Goal: Task Accomplishment & Management: Complete application form

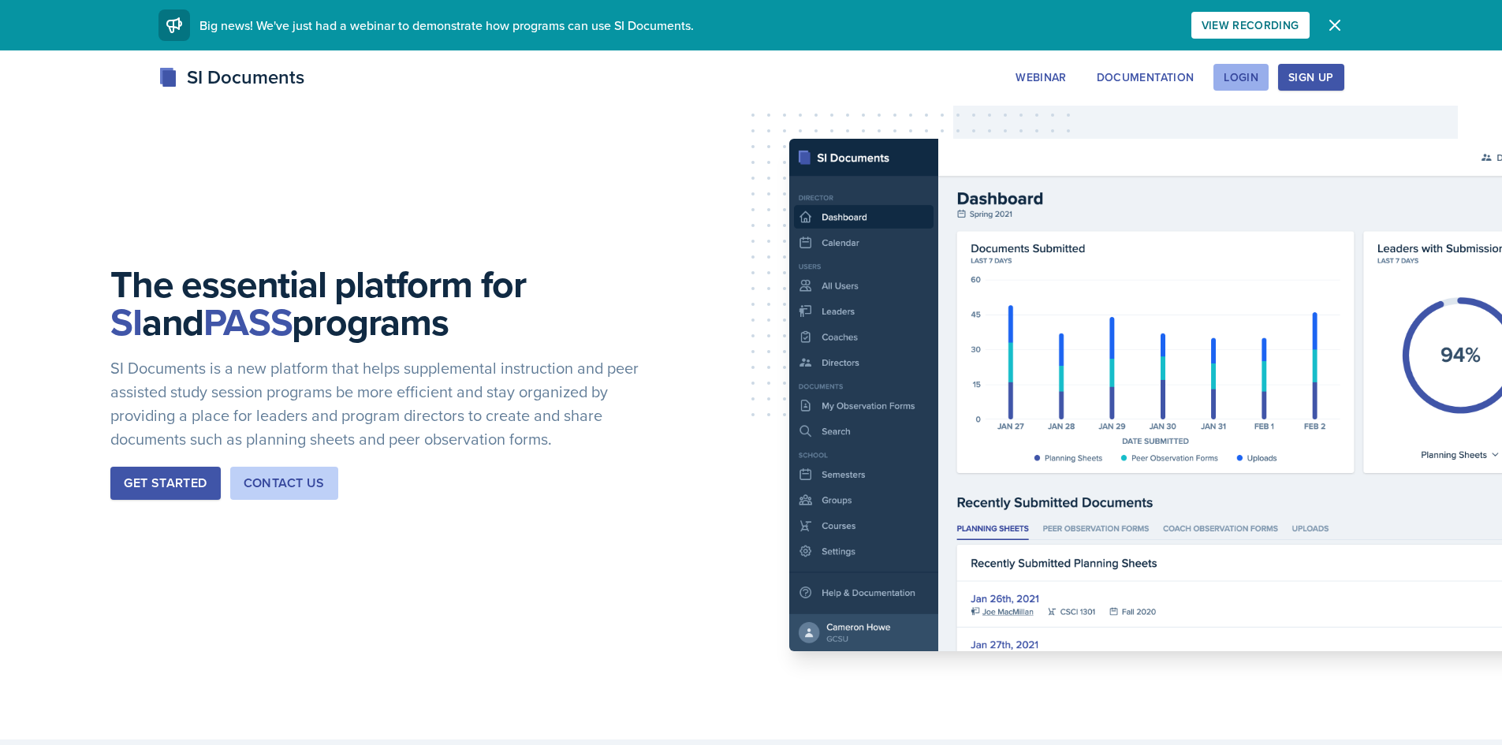
click at [1235, 80] on div "Login" at bounding box center [1241, 77] width 35 height 13
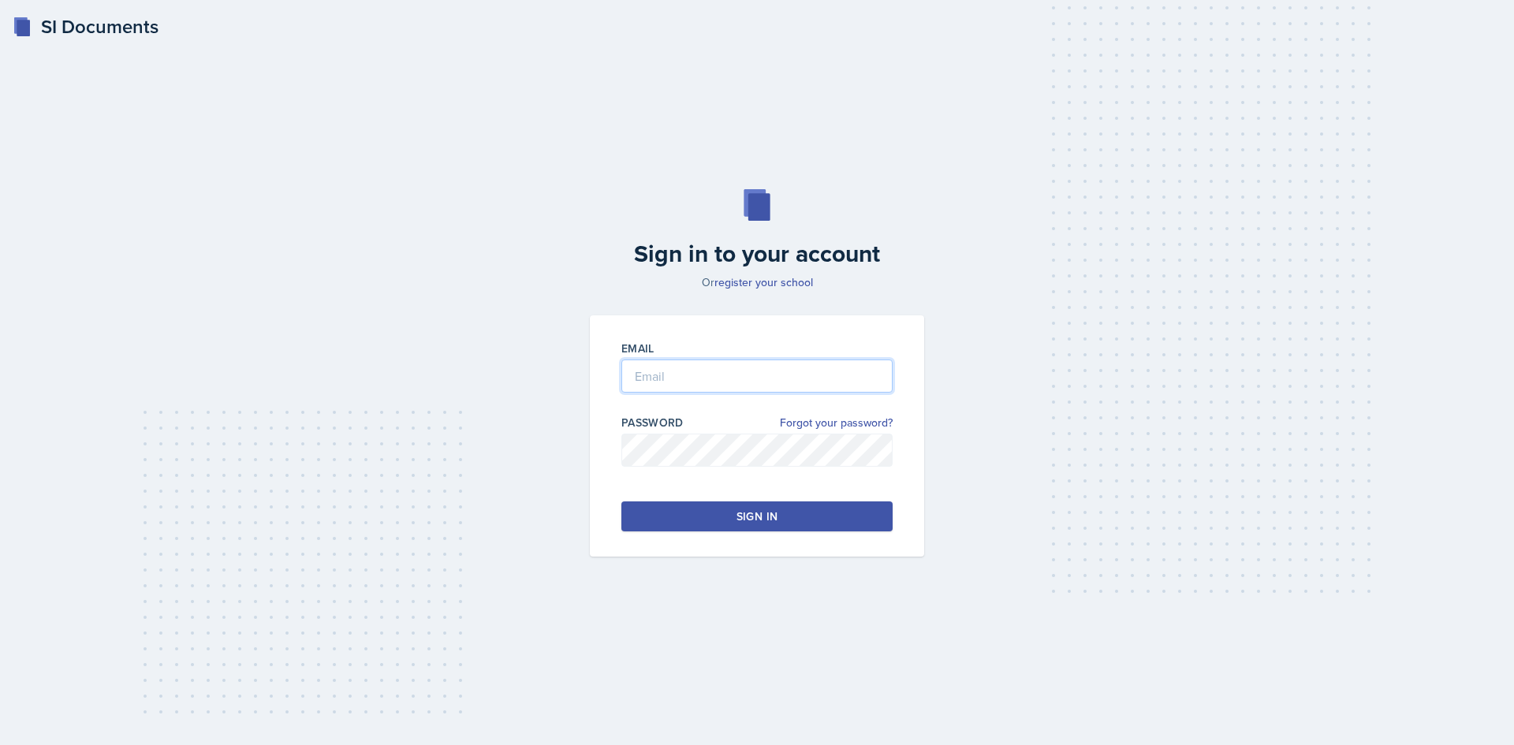
click at [678, 368] on input "email" at bounding box center [756, 376] width 271 height 33
type input "m"
type input "mcorreao@students.kennesaw.edu"
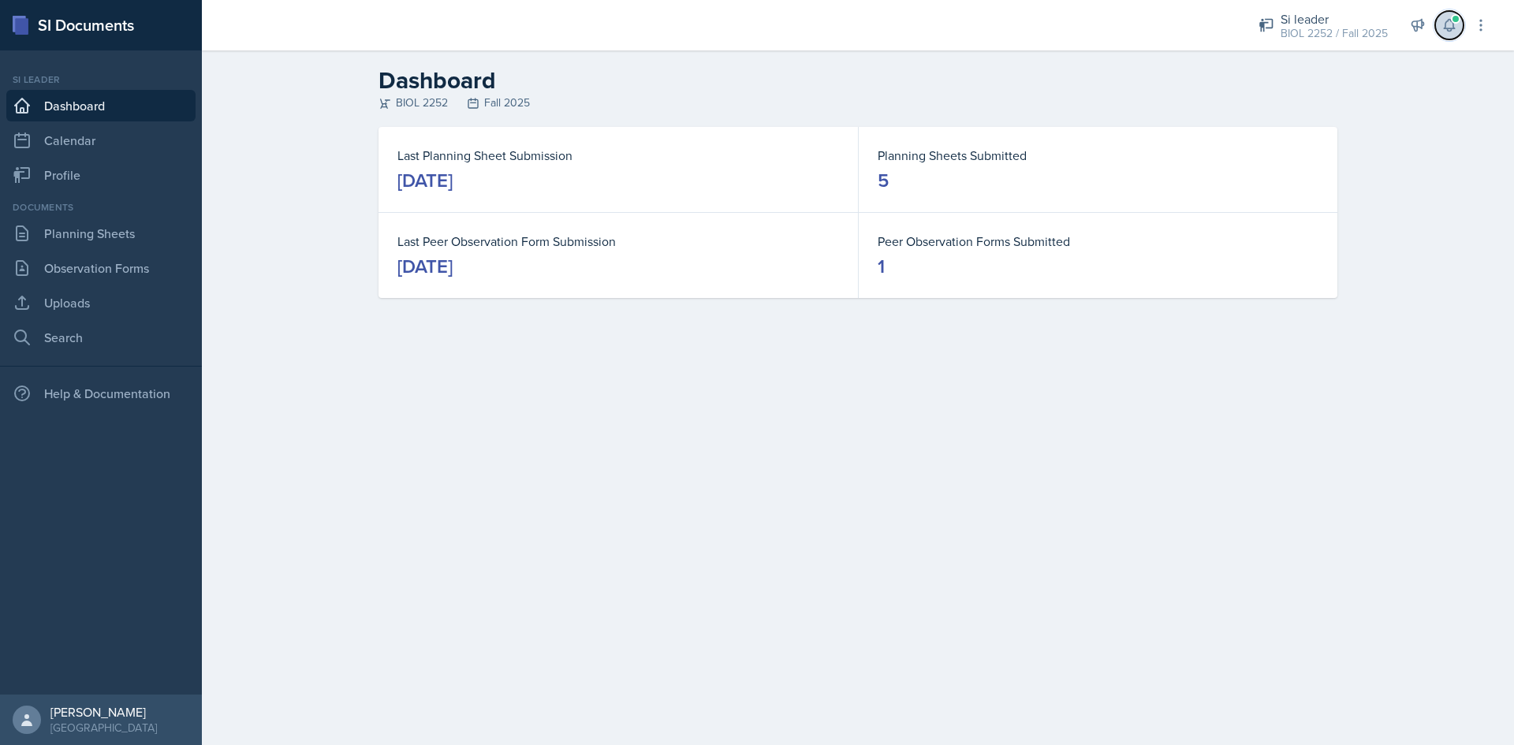
click at [1442, 13] on button at bounding box center [1449, 25] width 28 height 28
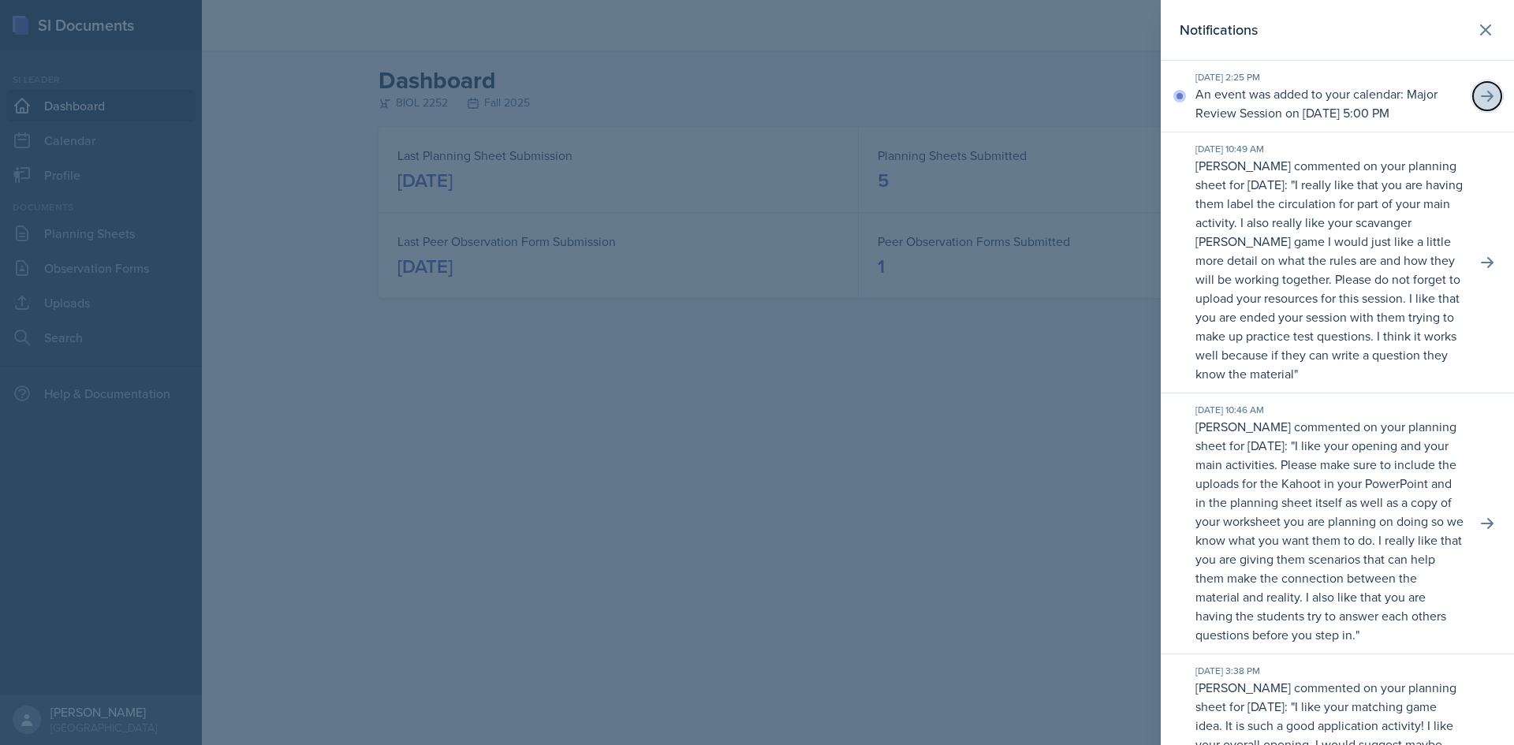
click at [1480, 104] on icon at bounding box center [1488, 96] width 16 height 16
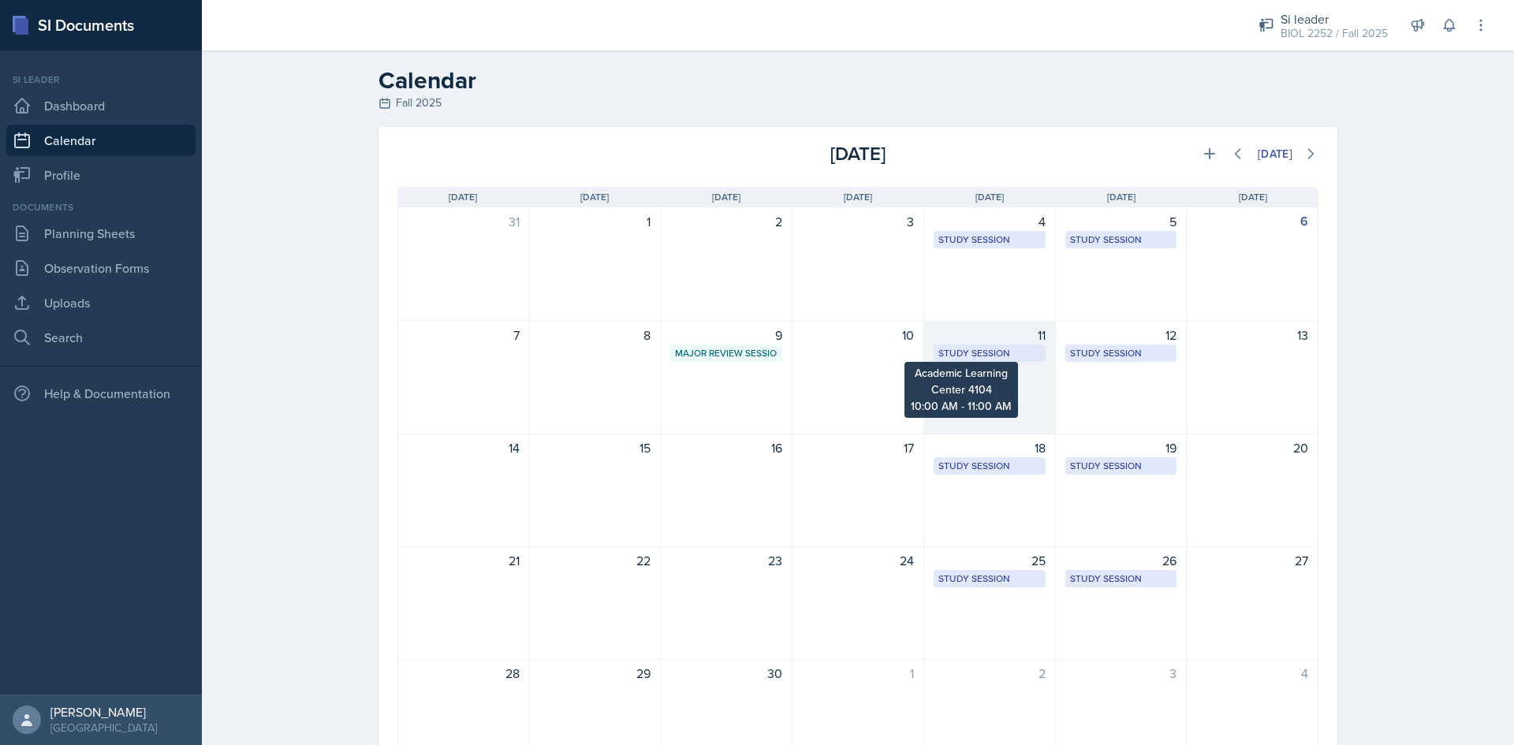
click at [1003, 351] on div "Study Session" at bounding box center [990, 353] width 103 height 14
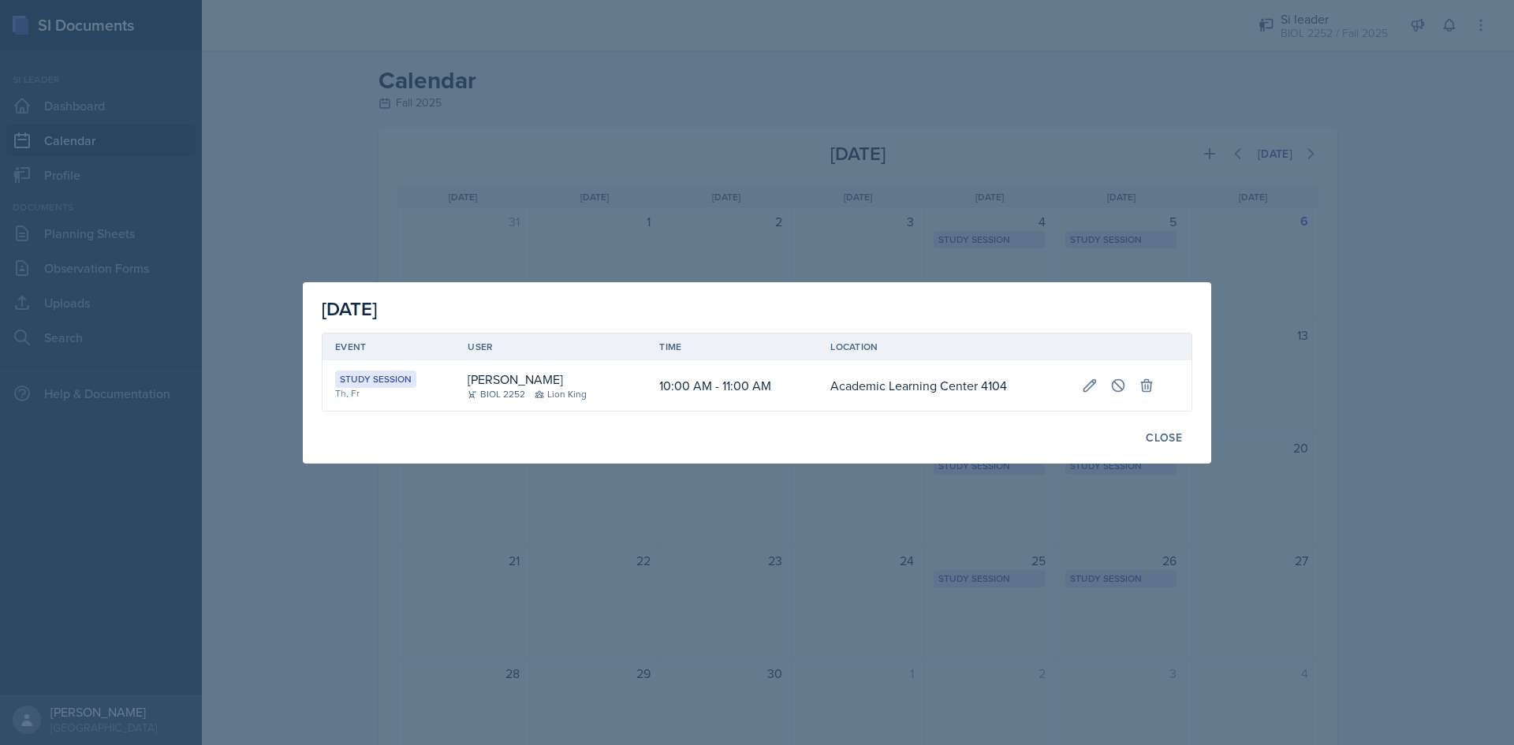
click at [849, 236] on div at bounding box center [757, 372] width 1514 height 745
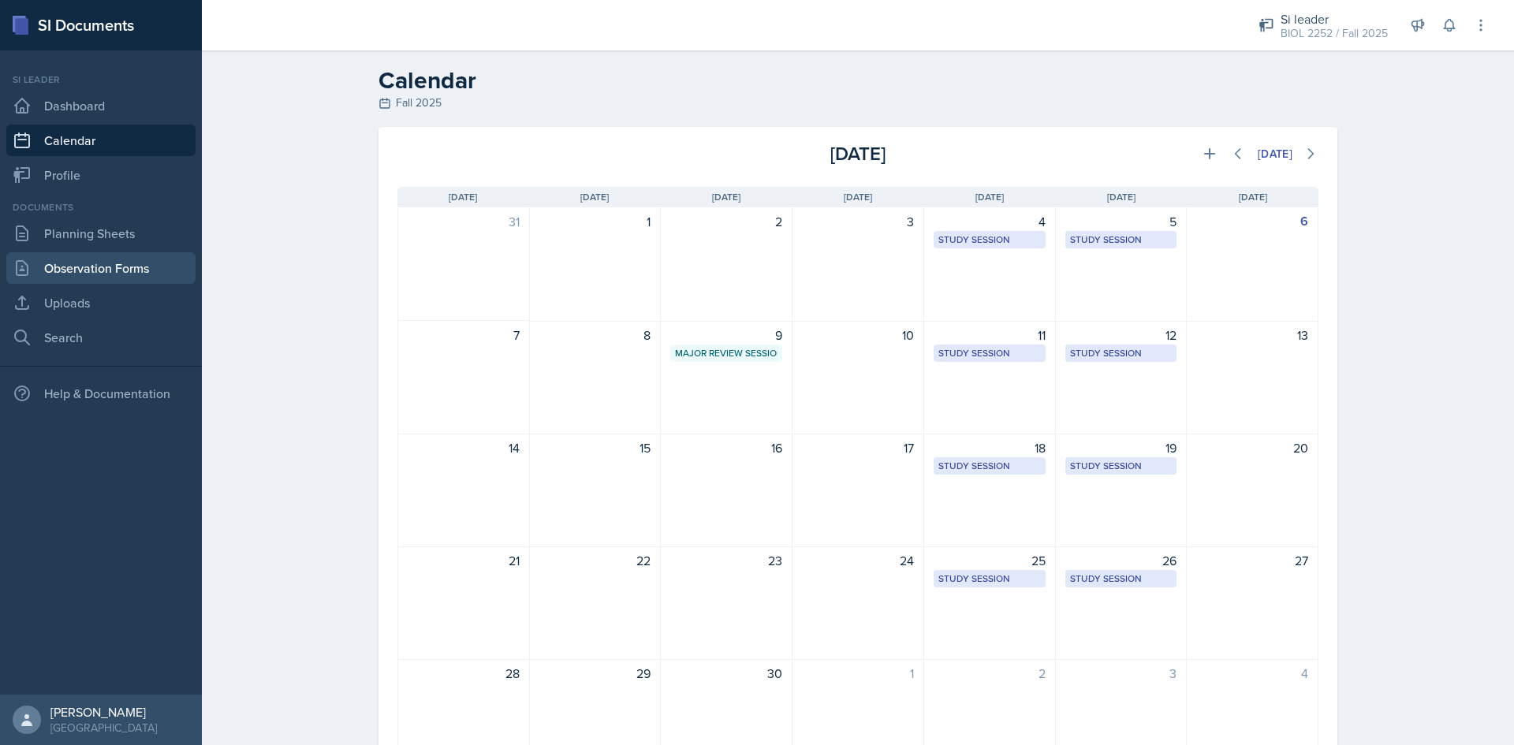
click at [112, 263] on link "Observation Forms" at bounding box center [100, 268] width 189 height 32
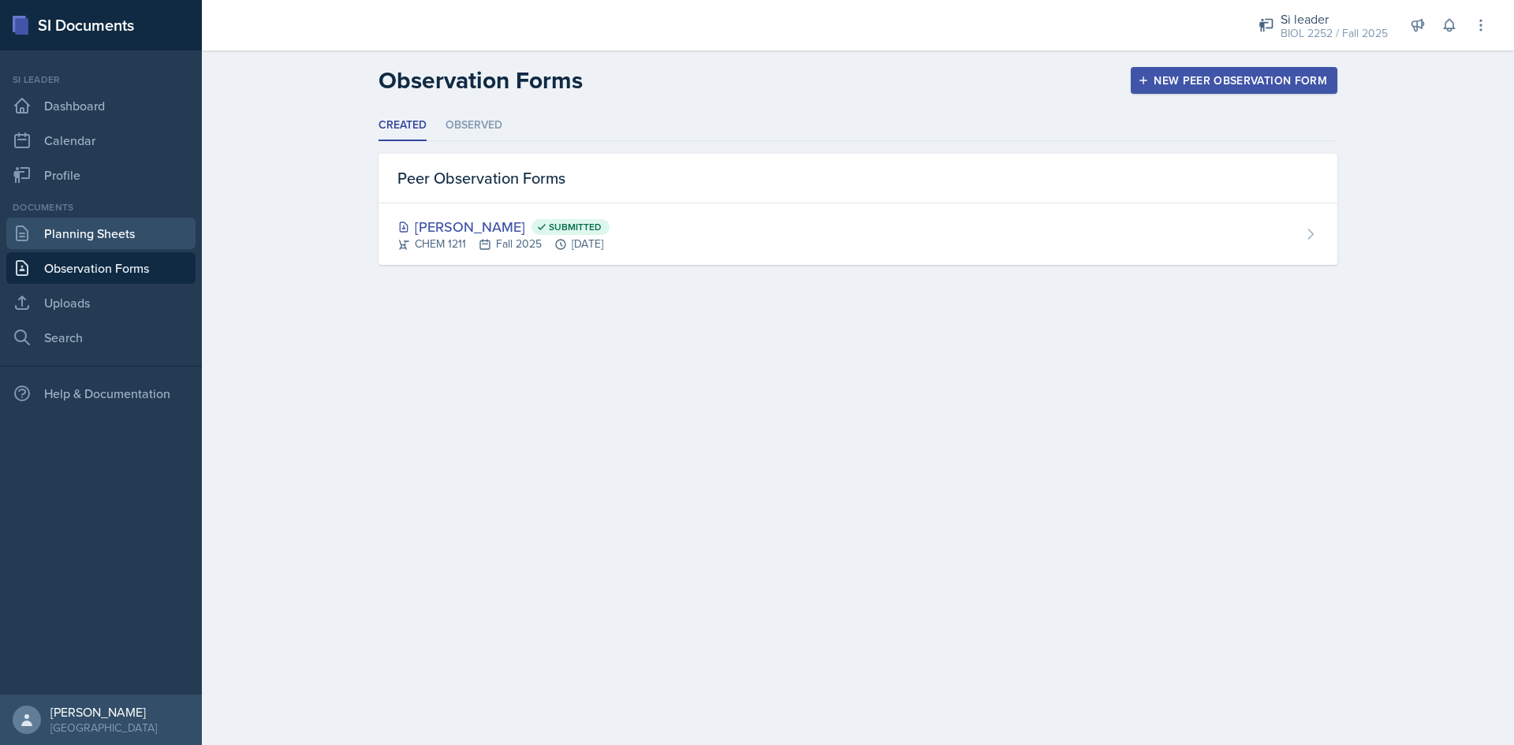
click at [110, 242] on link "Planning Sheets" at bounding box center [100, 234] width 189 height 32
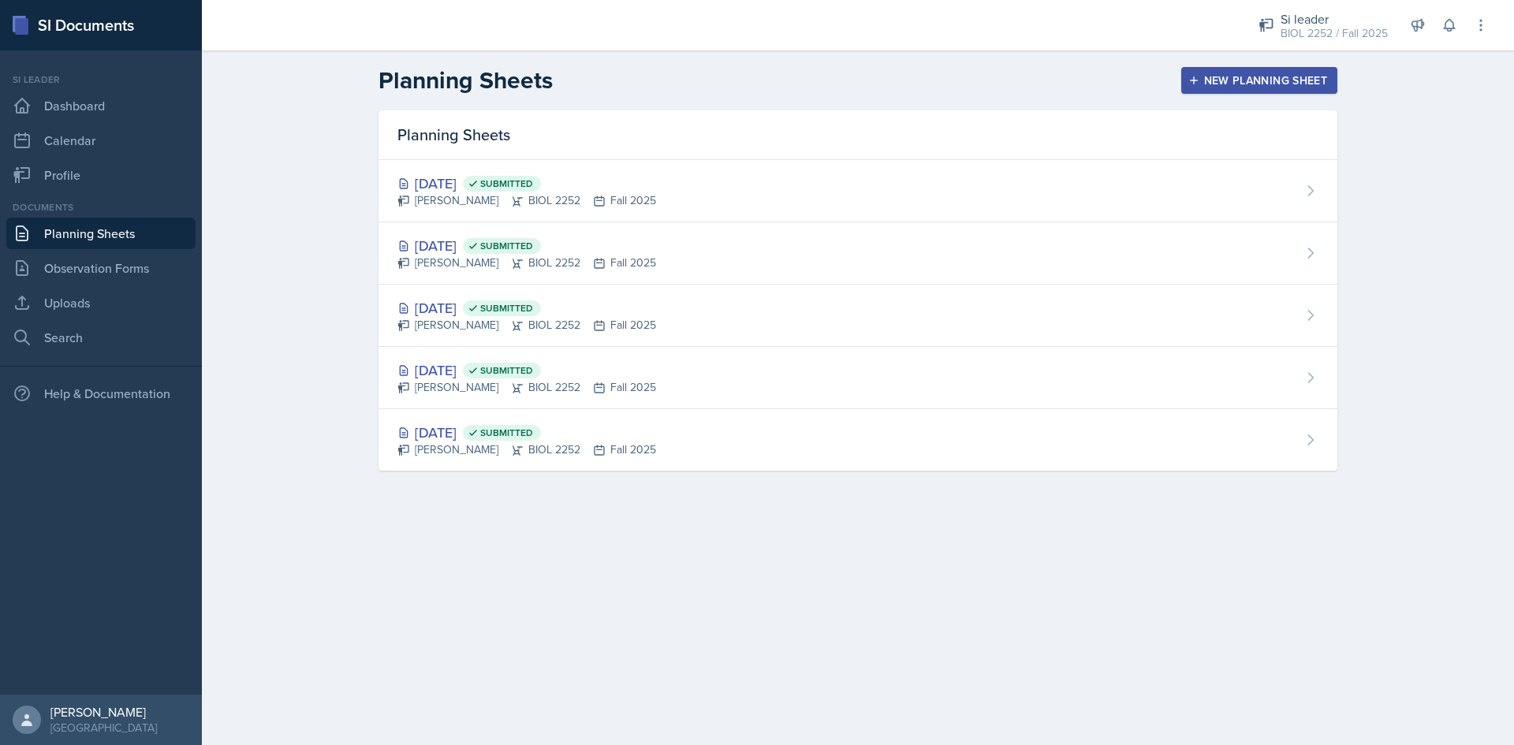
click at [1256, 85] on div "New Planning Sheet" at bounding box center [1260, 80] width 136 height 13
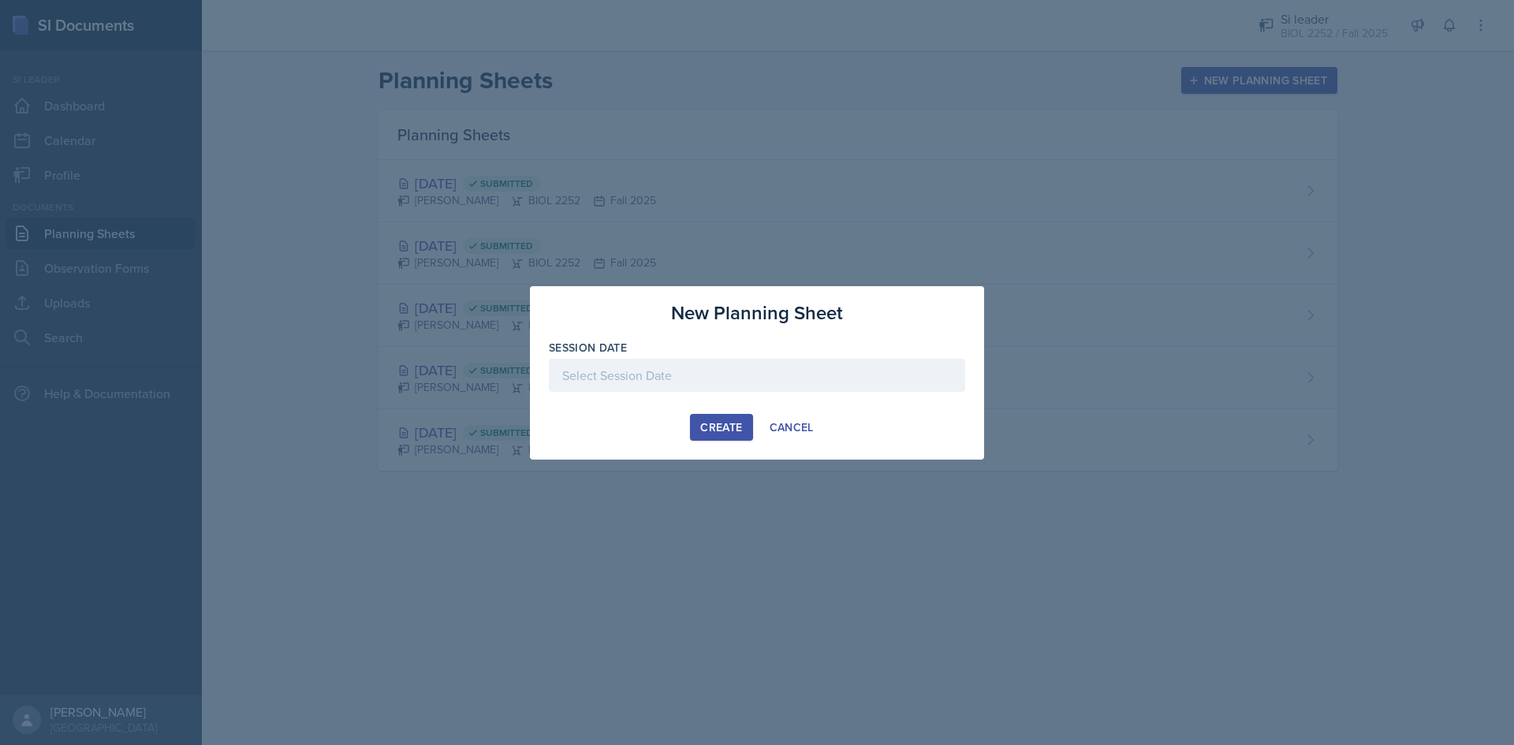
click at [845, 371] on div at bounding box center [757, 375] width 416 height 33
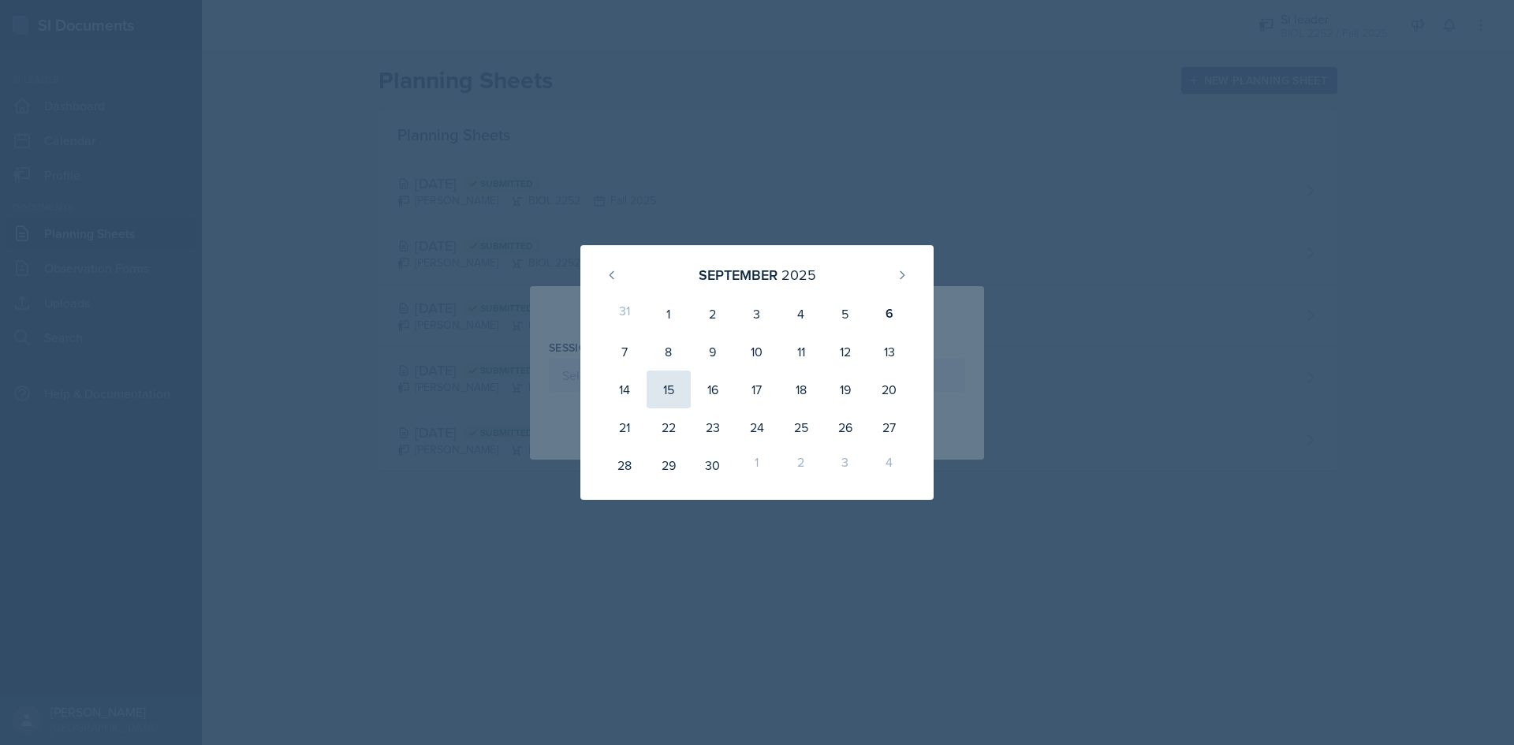
click at [659, 397] on div "15" at bounding box center [669, 390] width 44 height 38
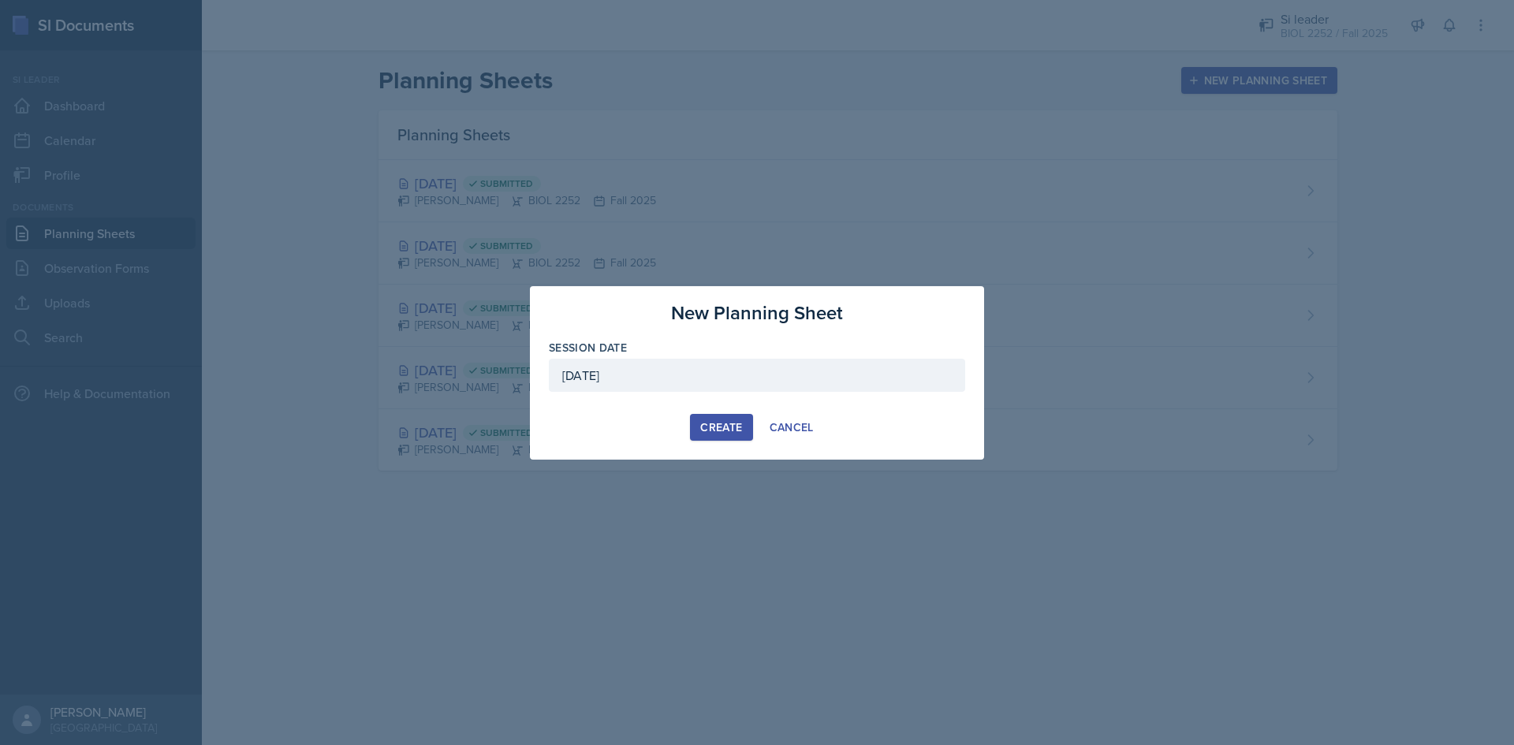
click at [800, 372] on div "[DATE]" at bounding box center [757, 375] width 416 height 33
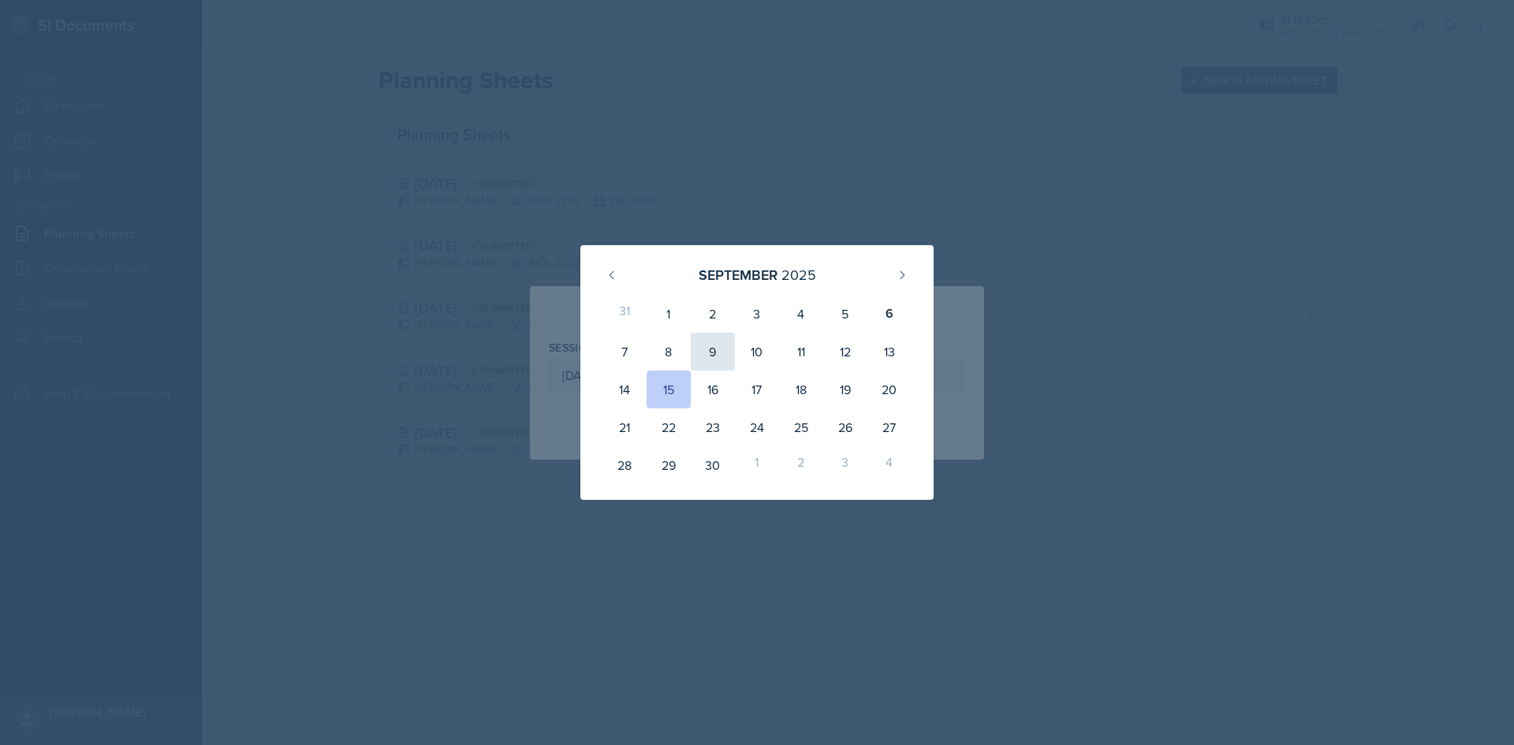
click at [707, 345] on div "9" at bounding box center [713, 352] width 44 height 38
type input "[DATE]"
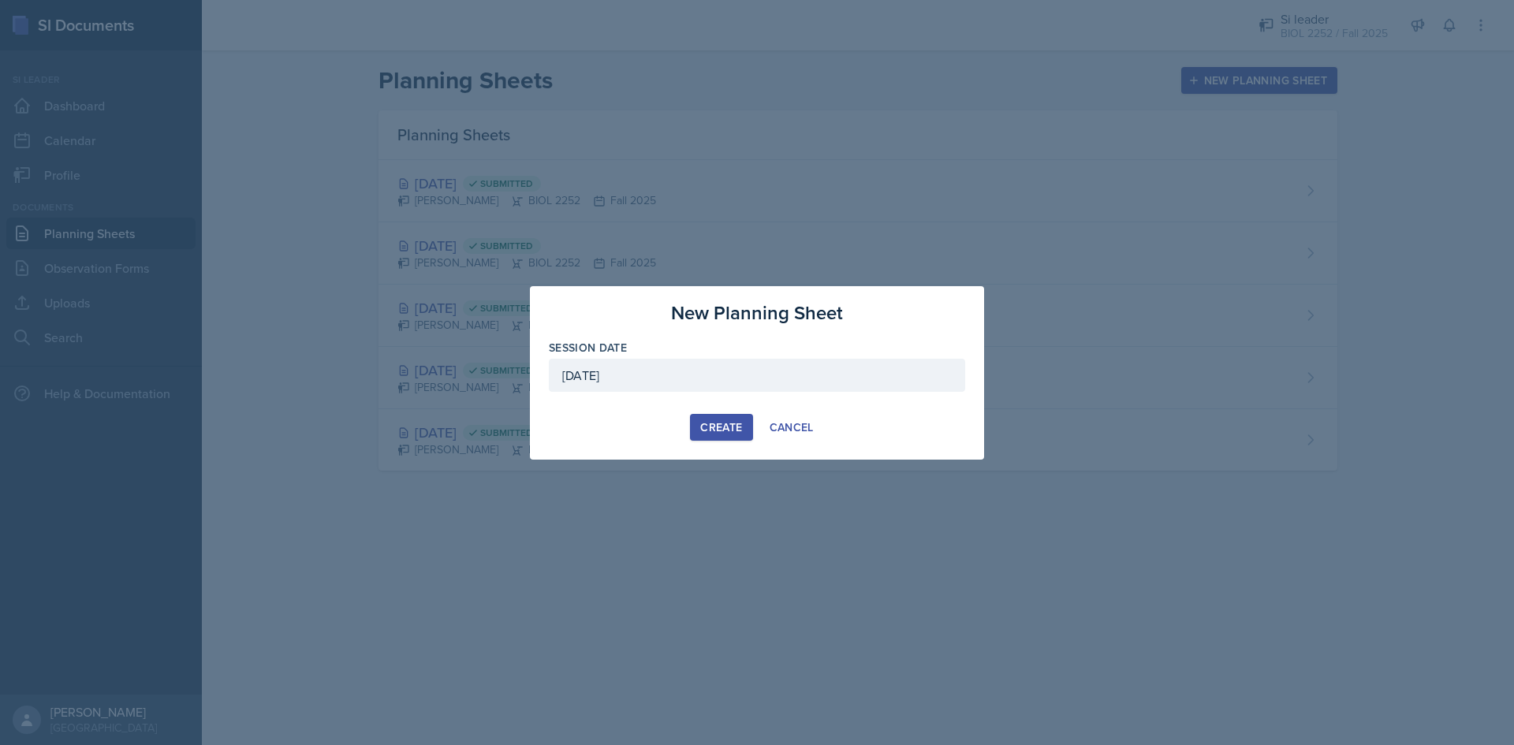
click at [741, 430] on div "Create" at bounding box center [721, 427] width 42 height 13
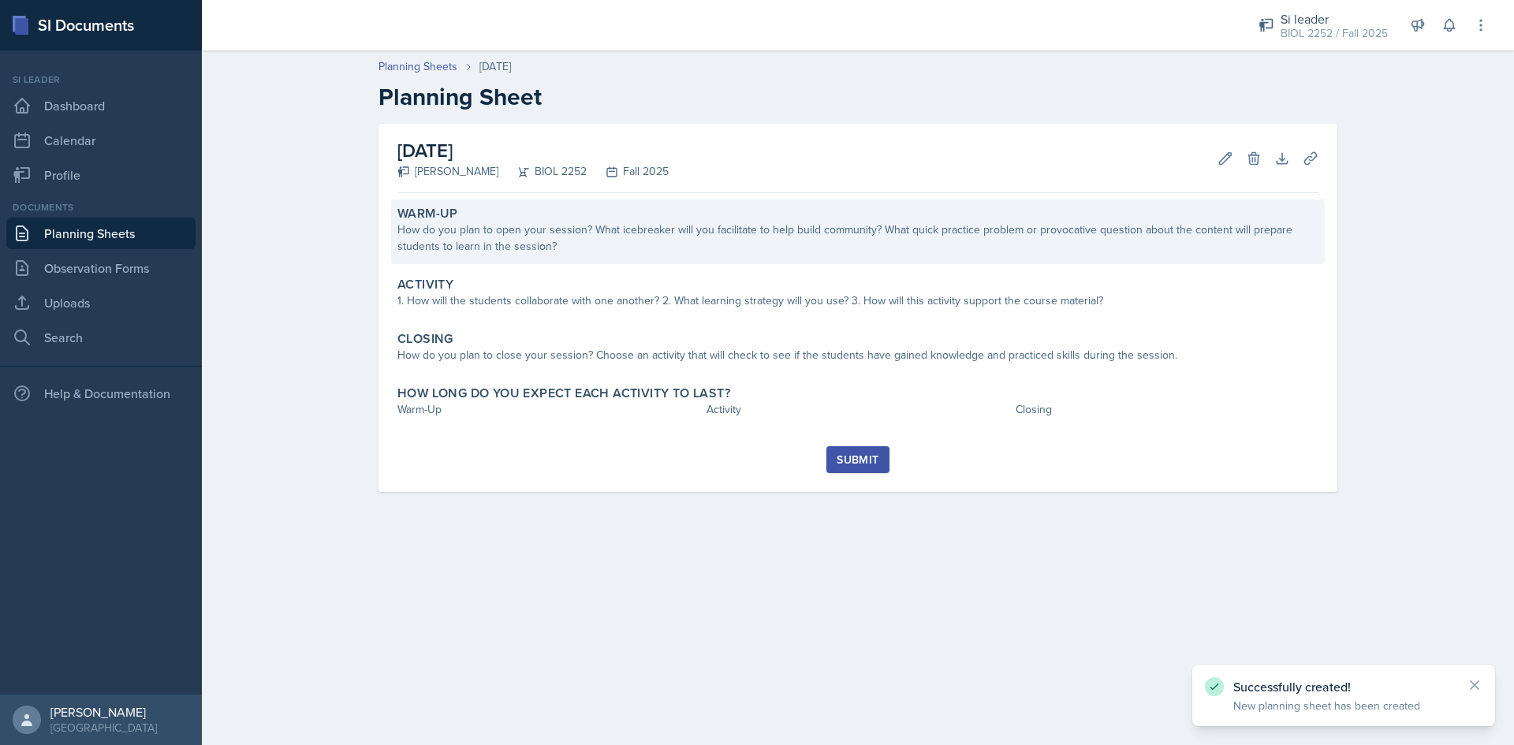
click at [559, 233] on div "How do you plan to open your session? What icebreaker will you facilitate to he…" at bounding box center [857, 238] width 921 height 33
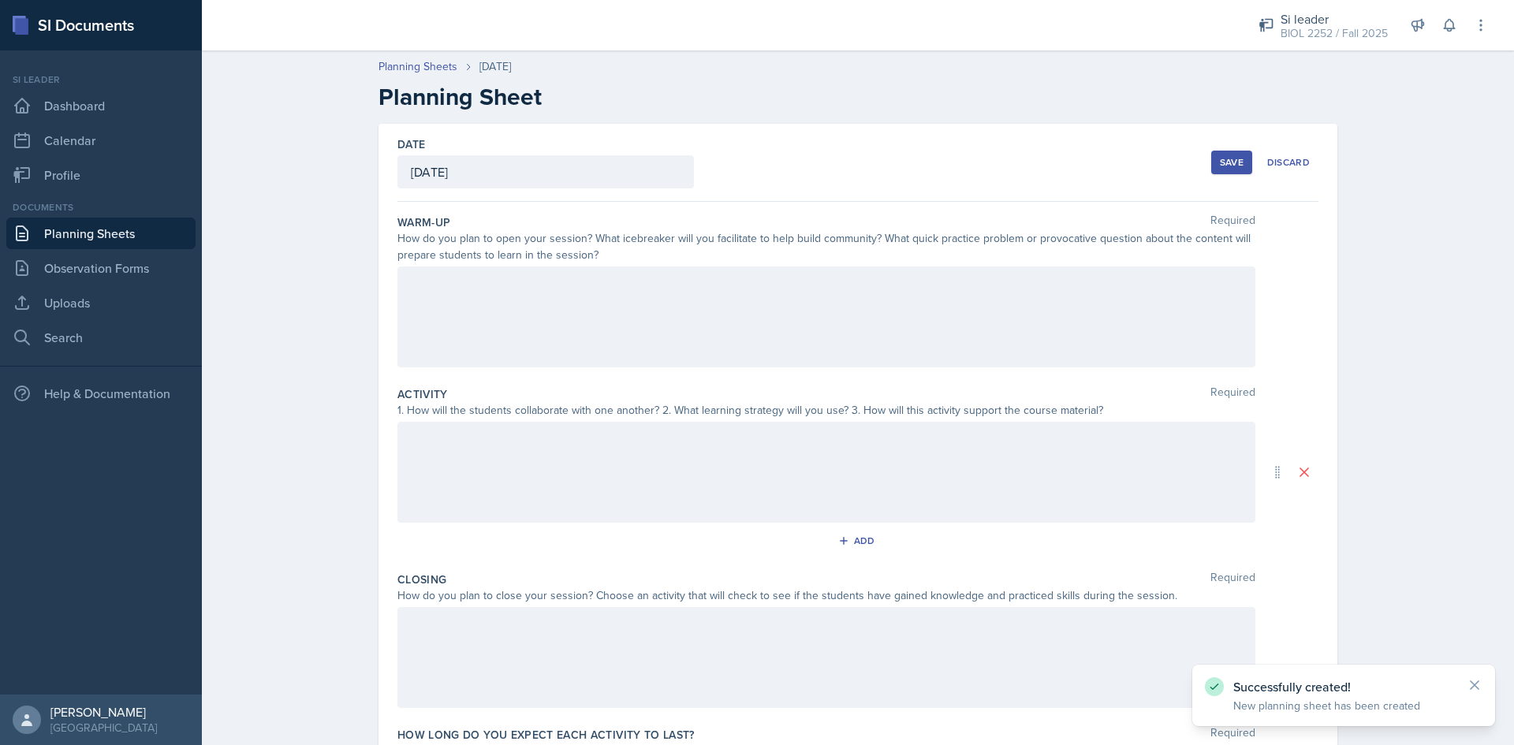
click at [544, 344] on div at bounding box center [826, 317] width 858 height 101
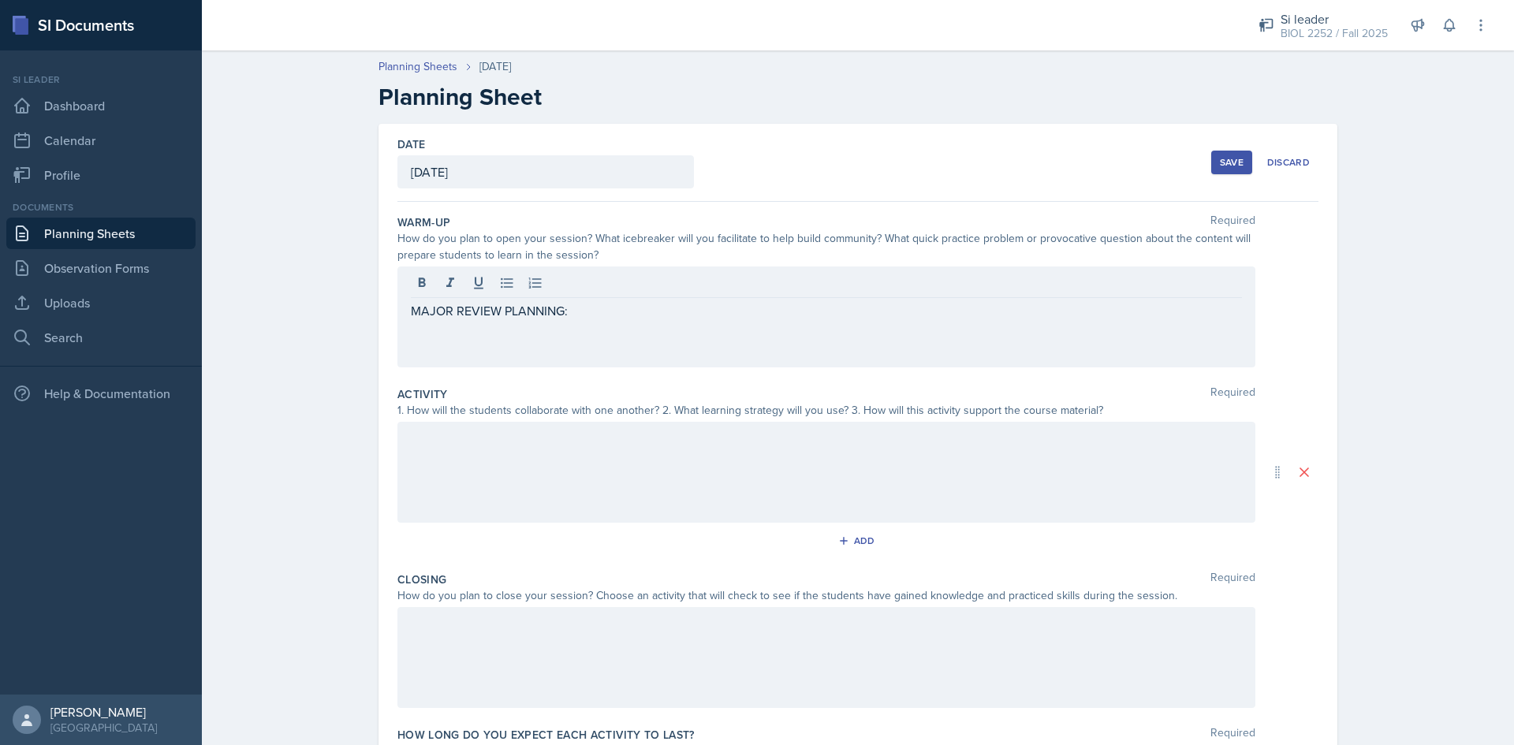
click at [558, 457] on div at bounding box center [826, 472] width 858 height 101
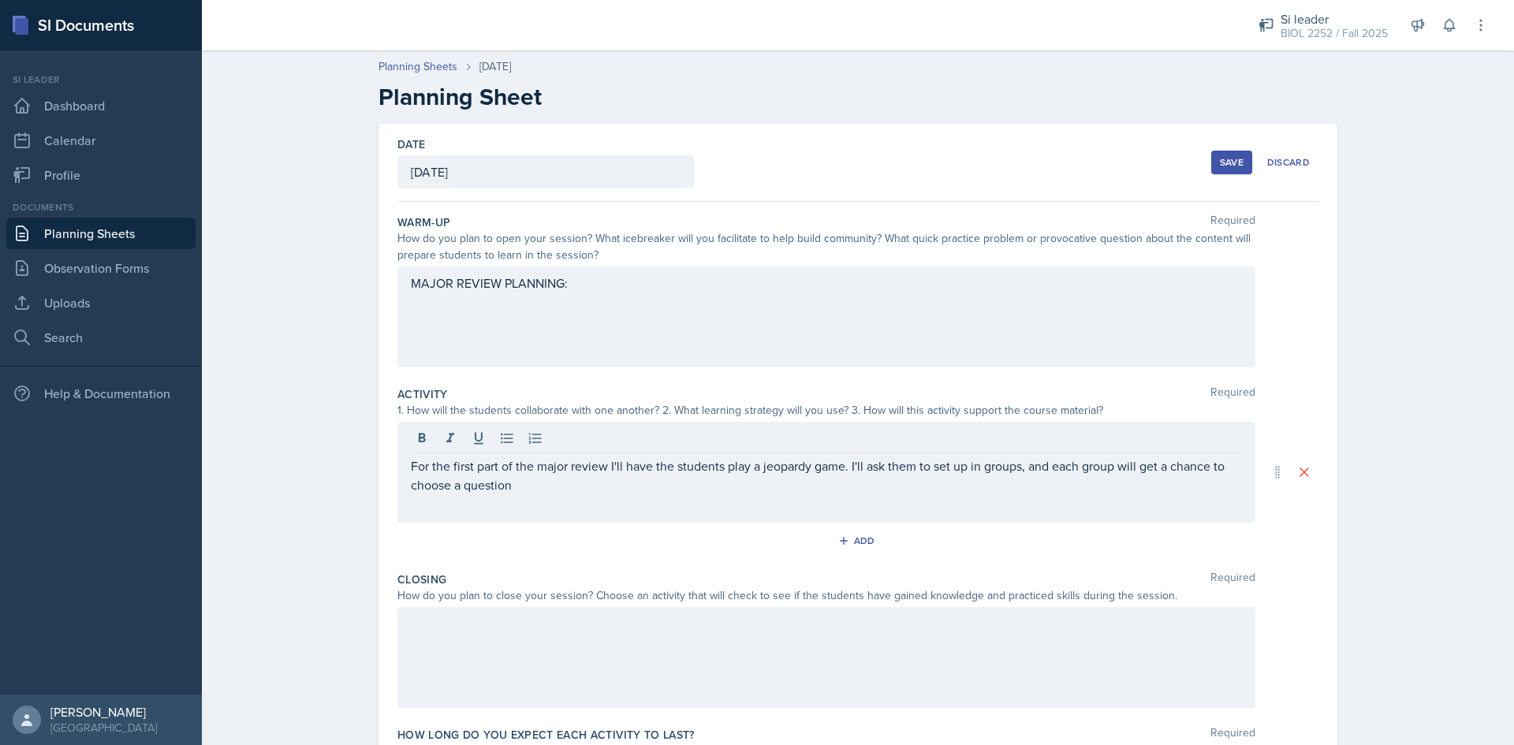
click at [651, 313] on div "MAJOR REVIEW PLANNING:" at bounding box center [826, 317] width 858 height 101
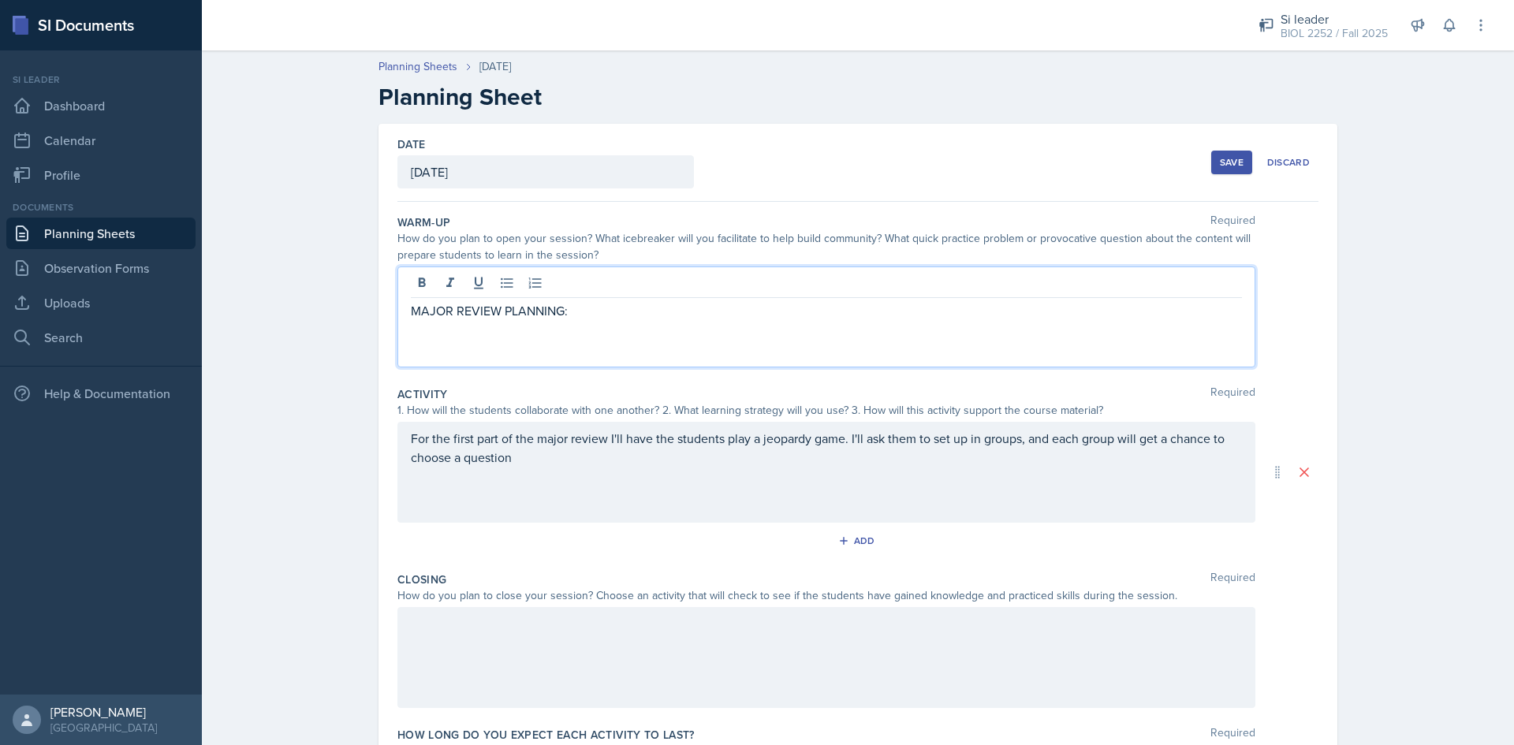
click at [794, 476] on div "For the first part of the major review I'll have the students play a jeopardy g…" at bounding box center [826, 472] width 858 height 101
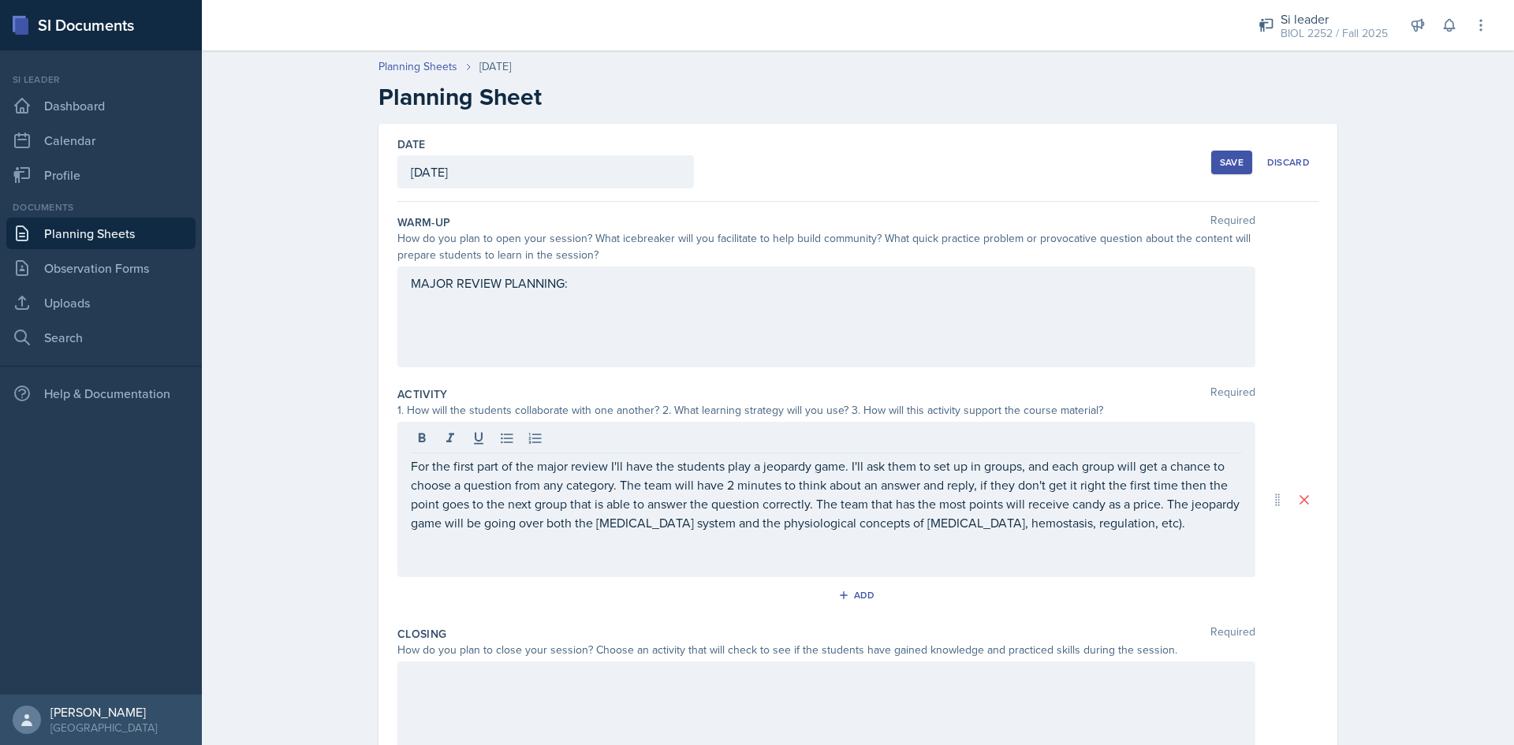
click at [562, 543] on p at bounding box center [826, 541] width 831 height 19
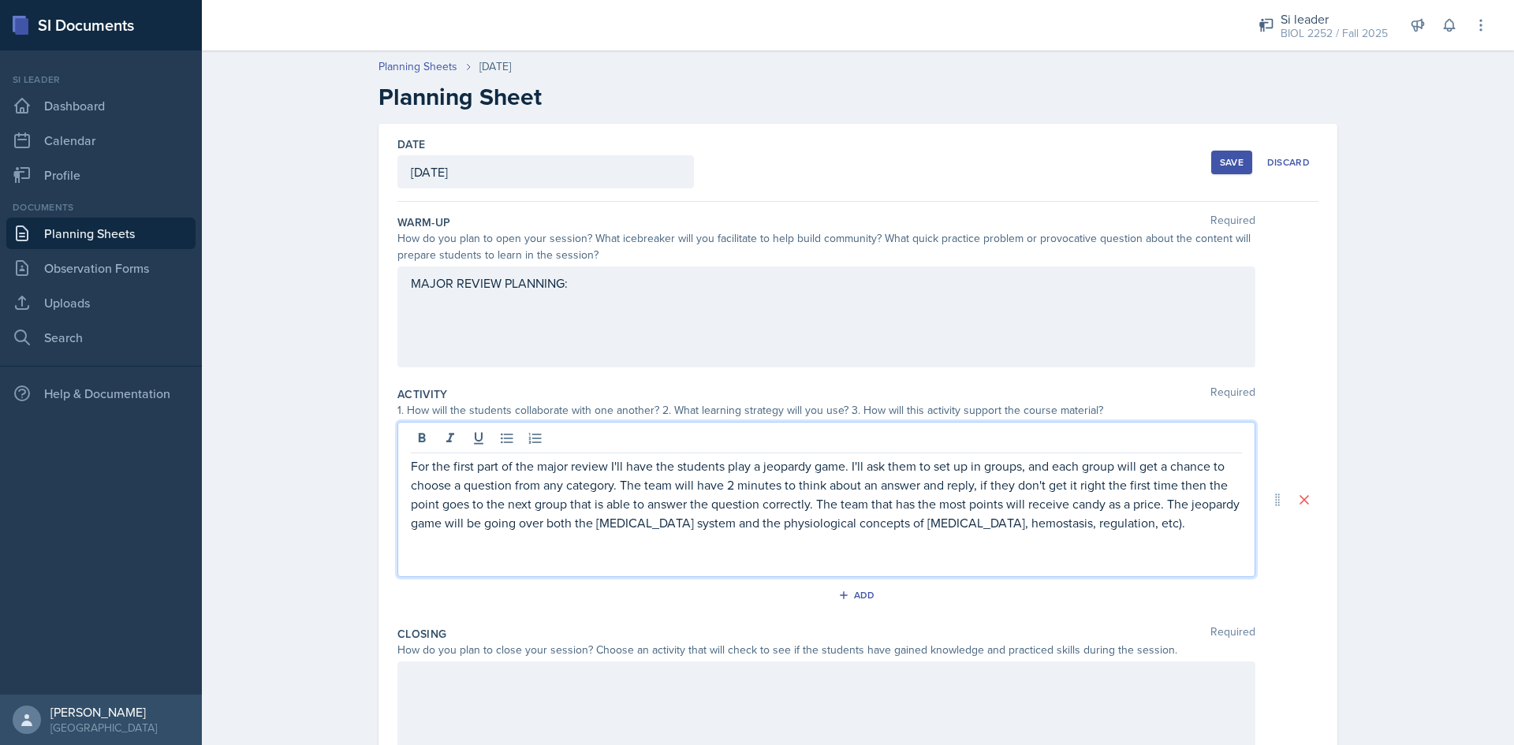
click at [558, 562] on p at bounding box center [826, 560] width 831 height 19
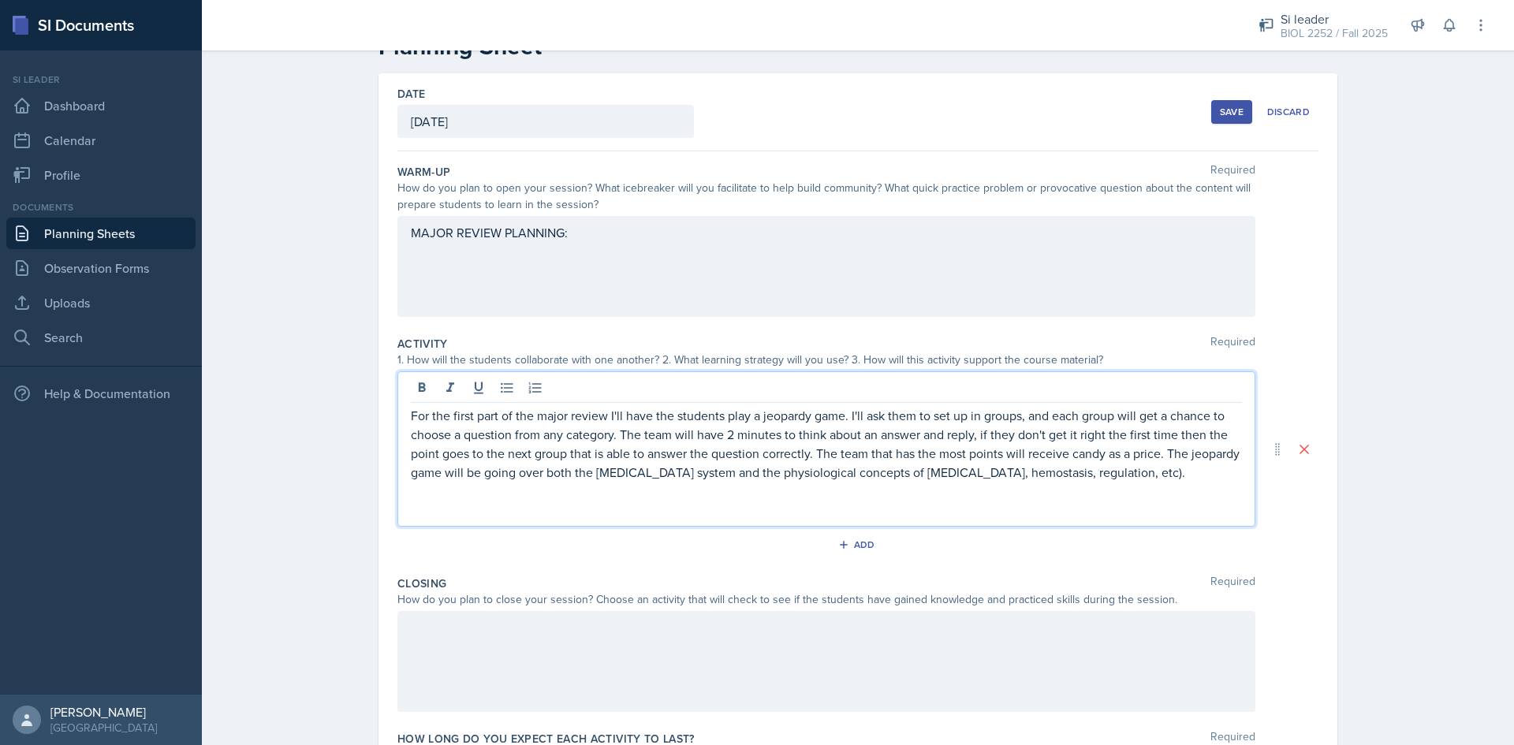
scroll to position [79, 0]
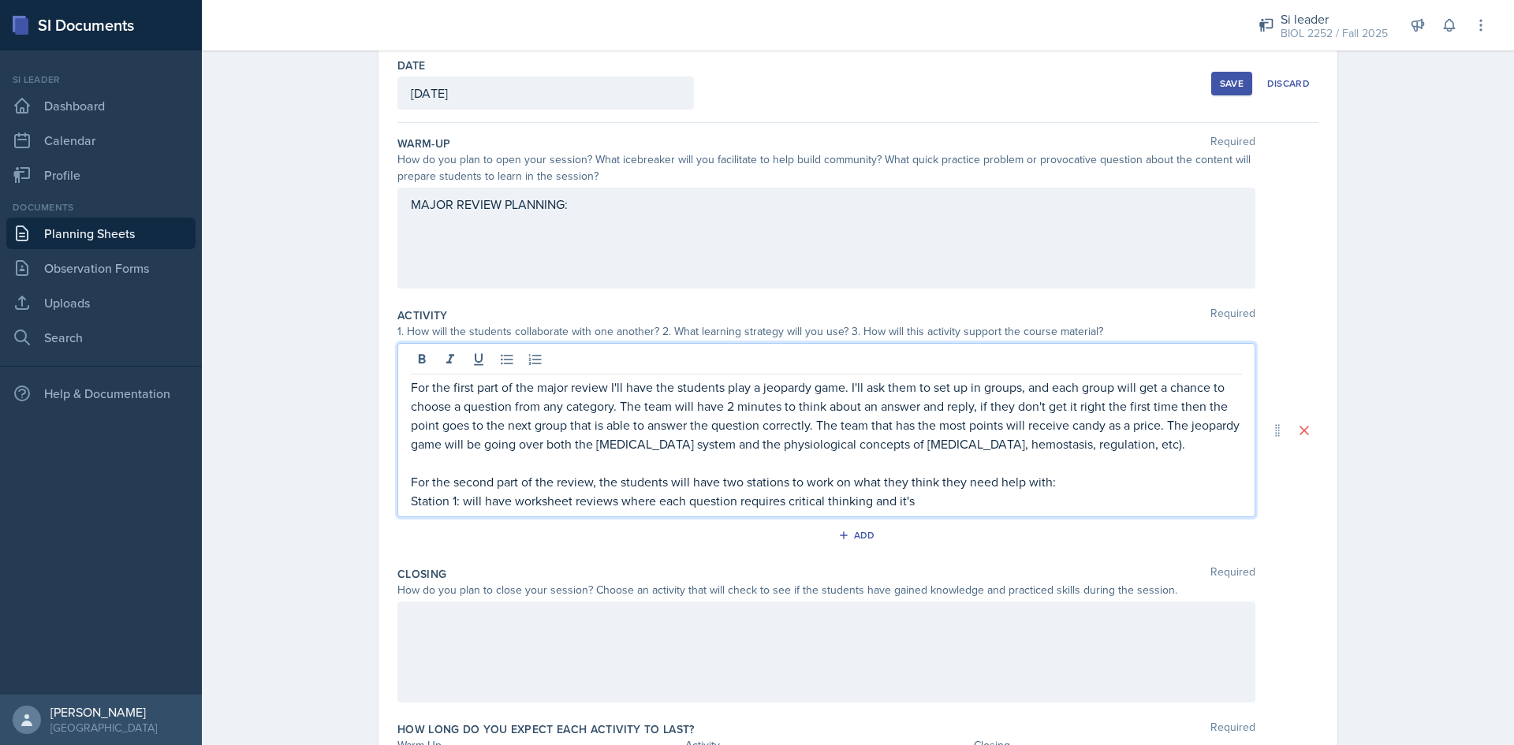
click at [457, 499] on p "Station 1: will have worksheet reviews where each question requires critical th…" at bounding box center [826, 500] width 831 height 19
click at [915, 495] on p "Station 1 will have worksheet reviews where each question requires critical thi…" at bounding box center [826, 500] width 831 height 19
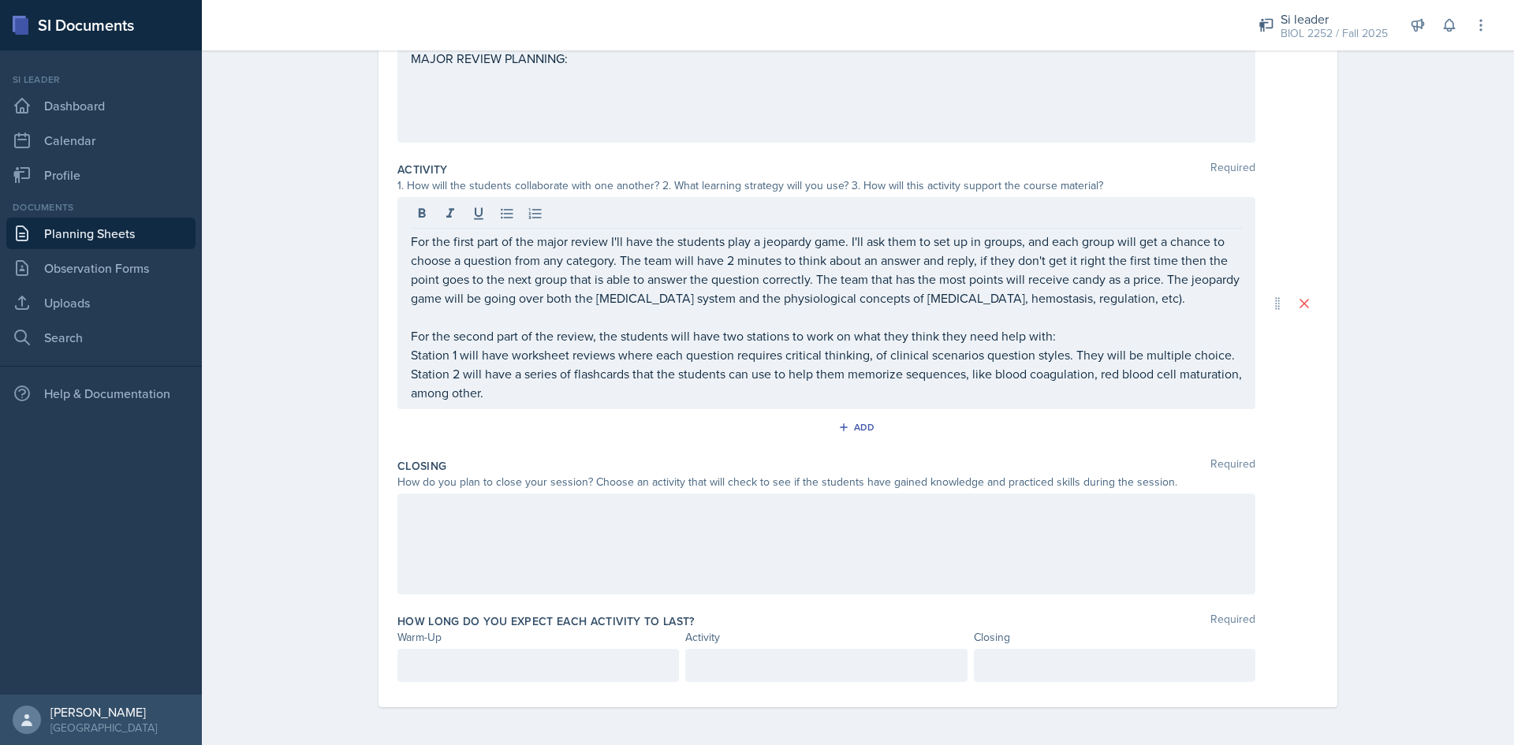
click at [787, 584] on div at bounding box center [826, 544] width 858 height 101
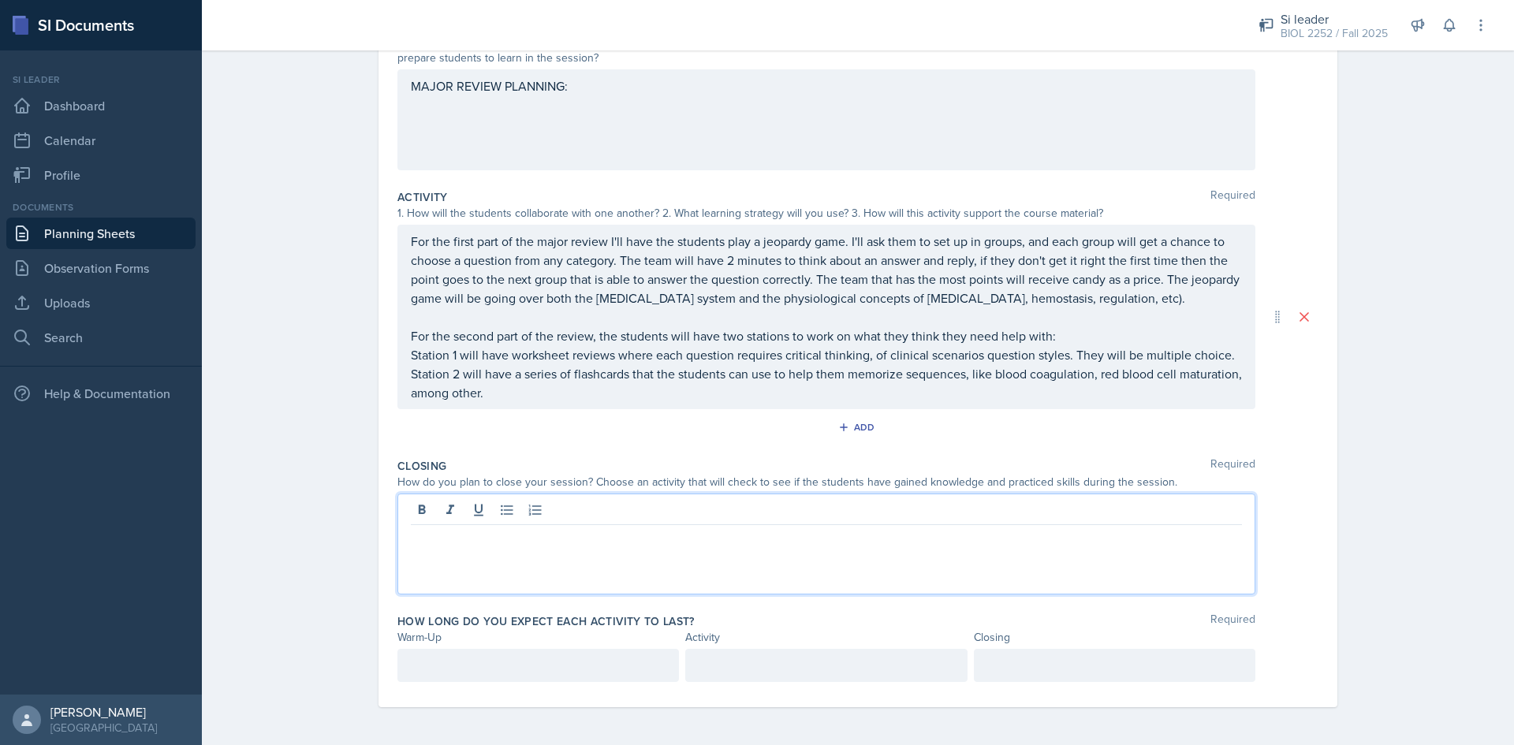
scroll to position [225, 0]
click at [571, 665] on p at bounding box center [538, 665] width 255 height 19
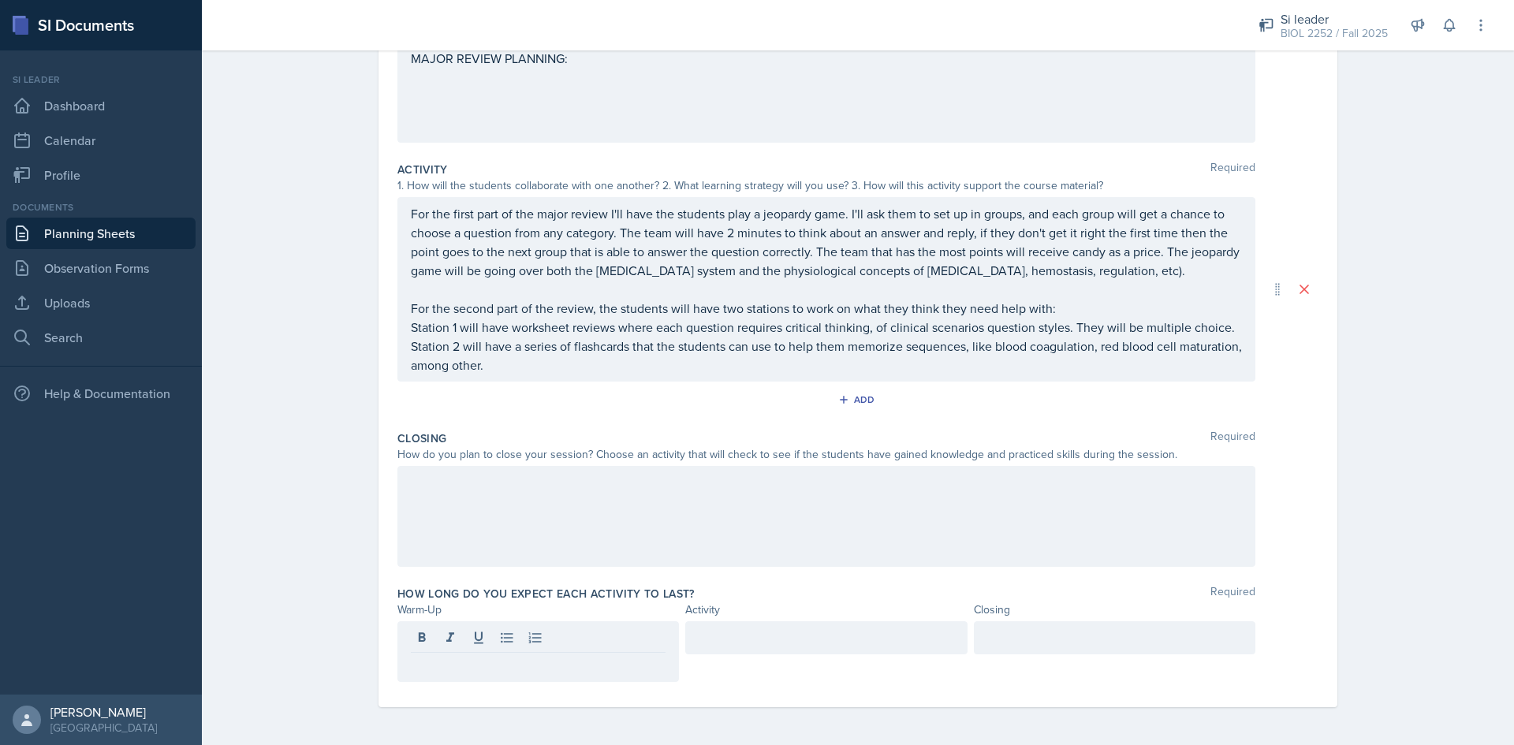
click at [729, 654] on div at bounding box center [826, 637] width 282 height 33
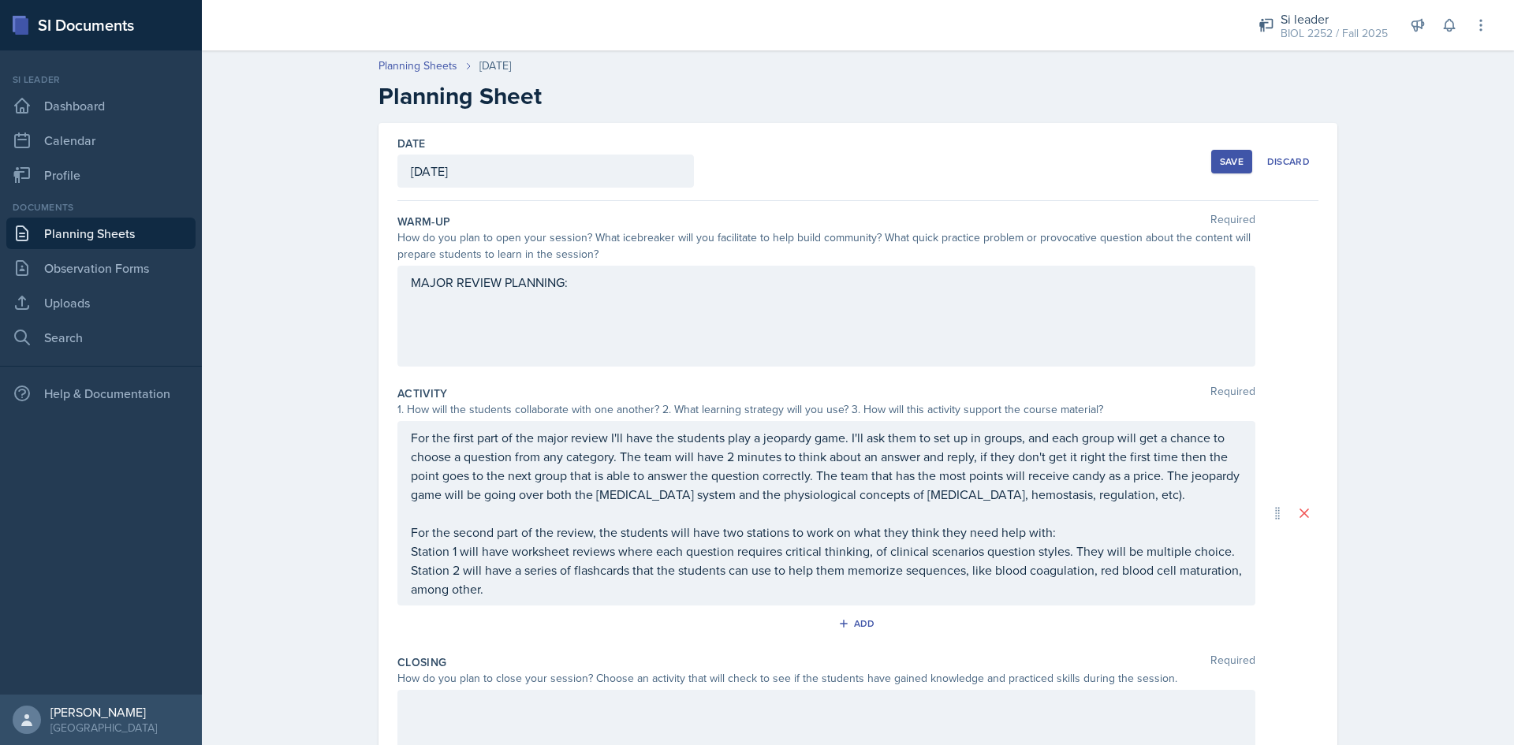
scroll to position [0, 0]
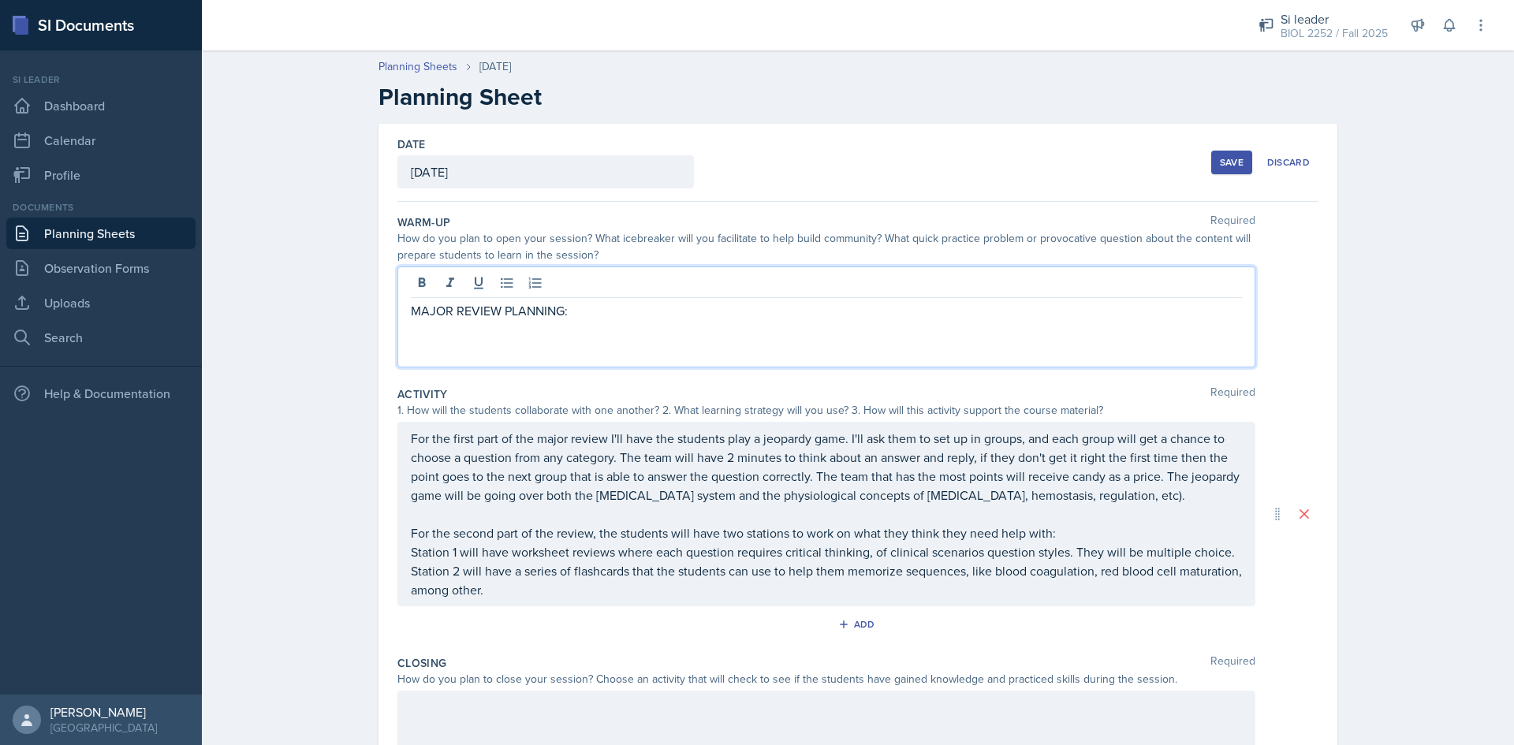
click at [680, 296] on div "MAJOR REVIEW PLANNING:" at bounding box center [826, 317] width 858 height 101
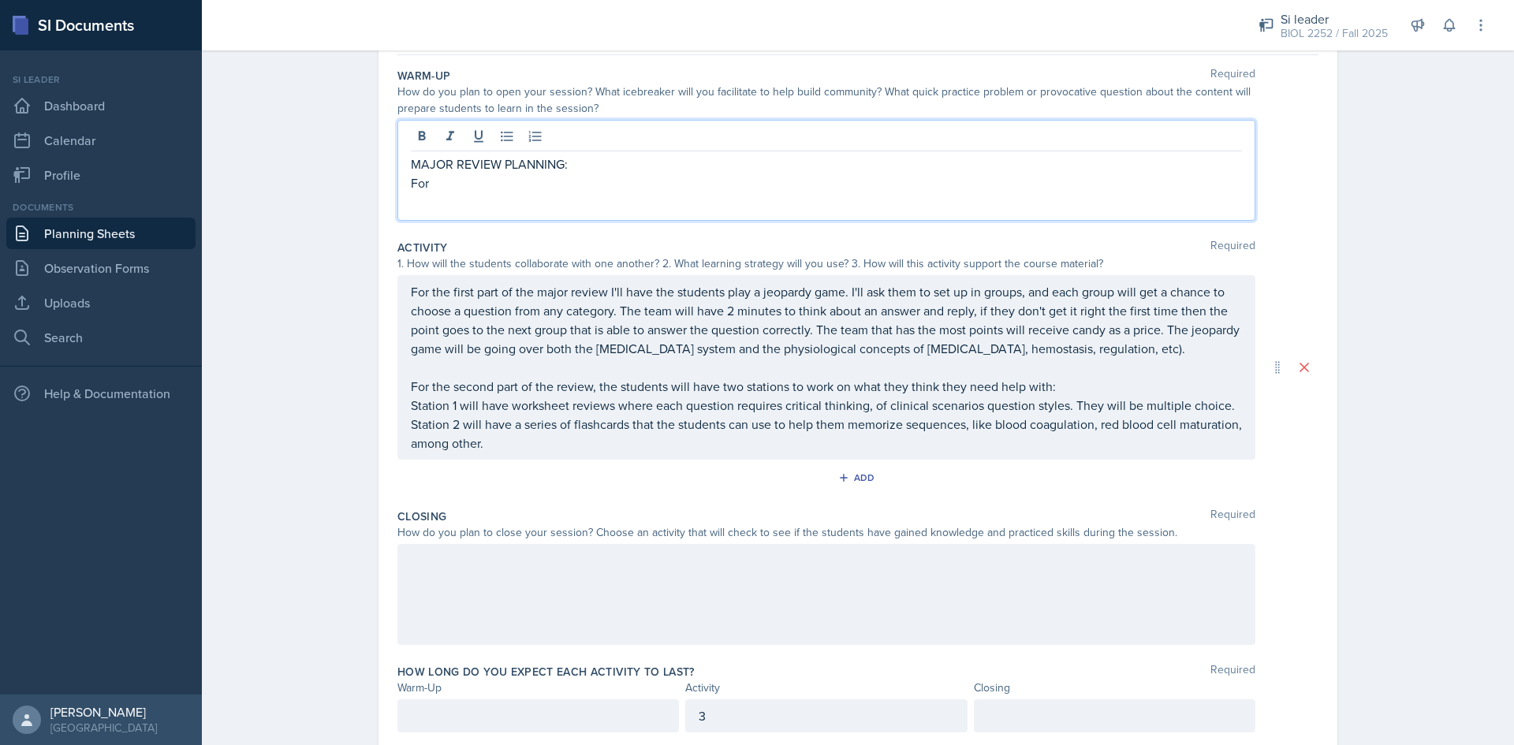
scroll to position [118, 0]
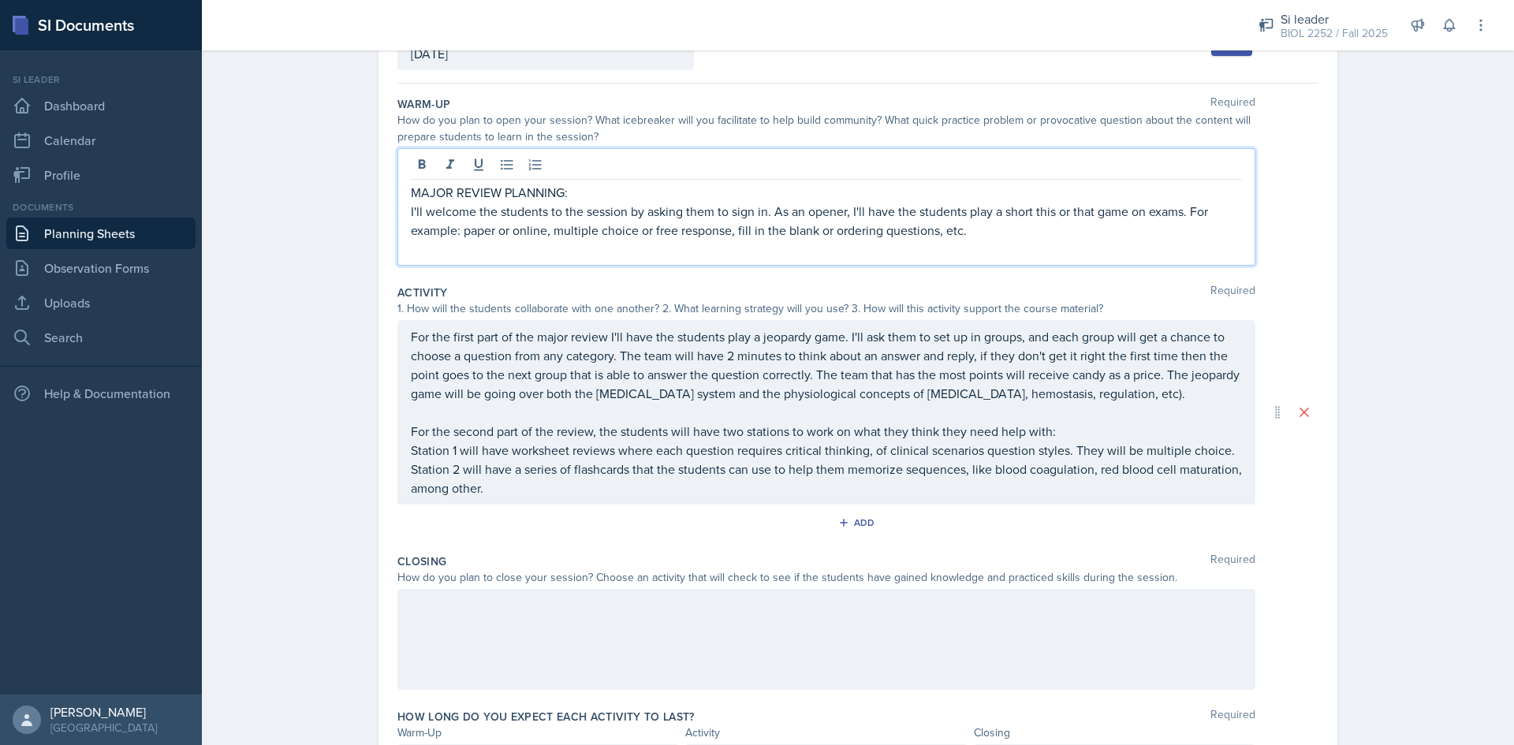
click at [644, 653] on div at bounding box center [826, 639] width 858 height 101
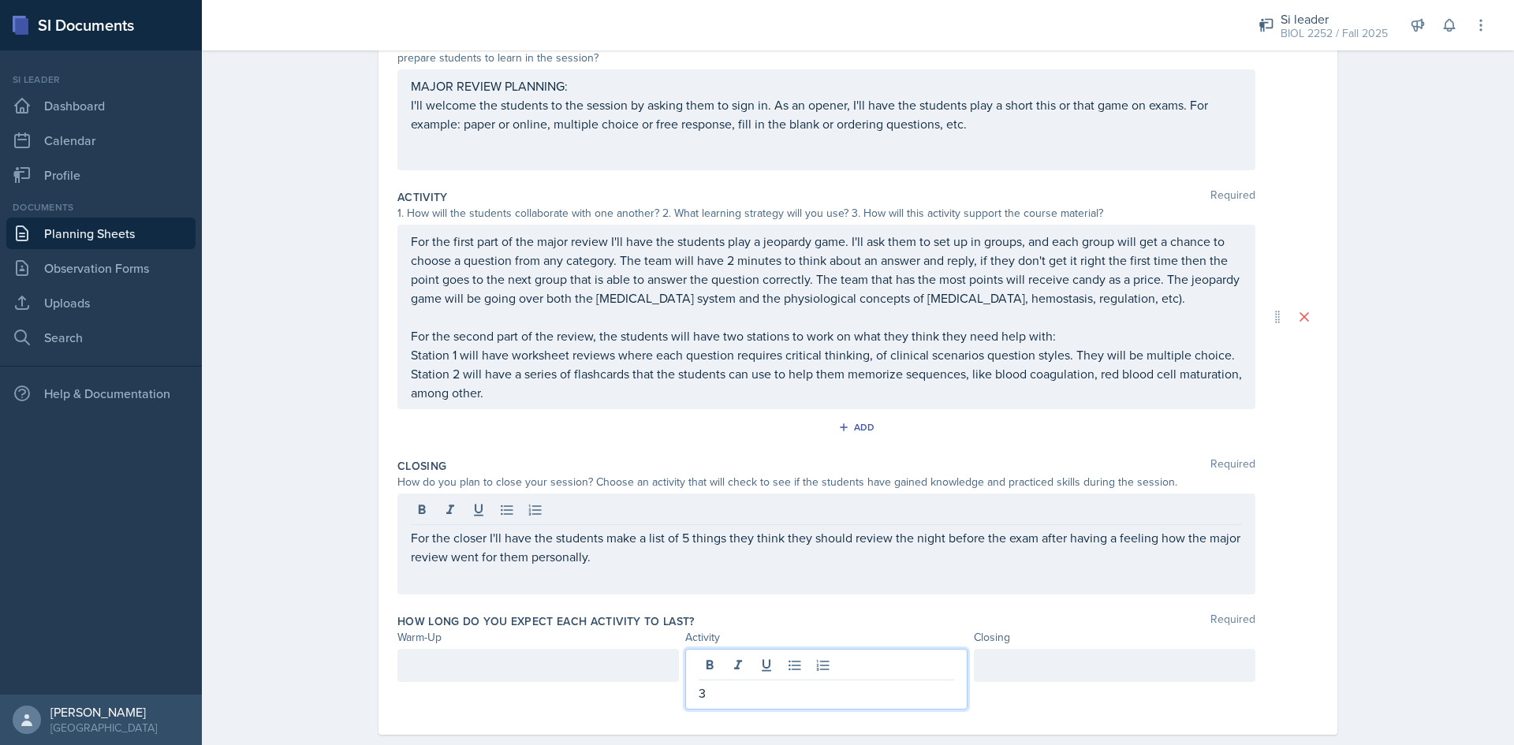
scroll to position [225, 0]
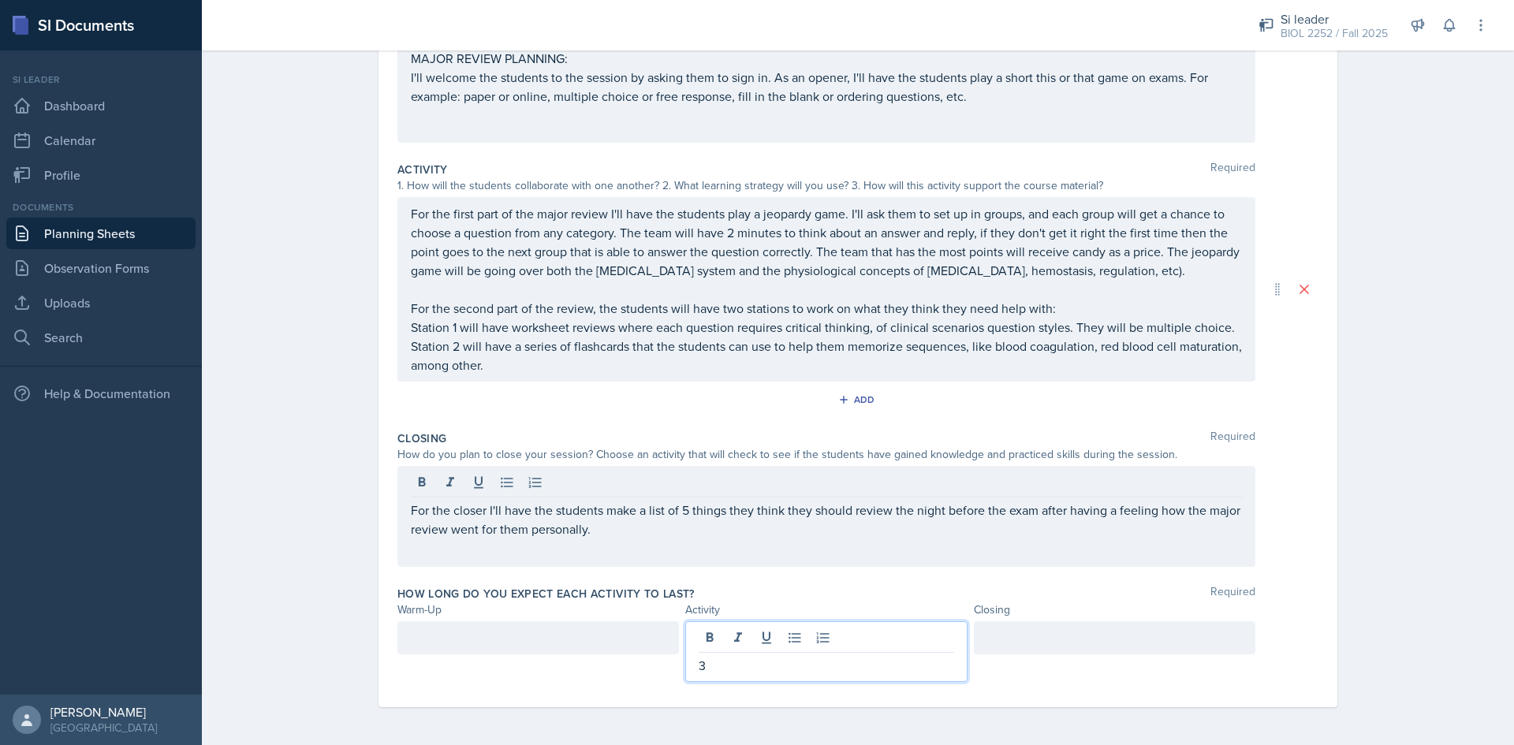
click at [703, 659] on p "3" at bounding box center [826, 665] width 255 height 19
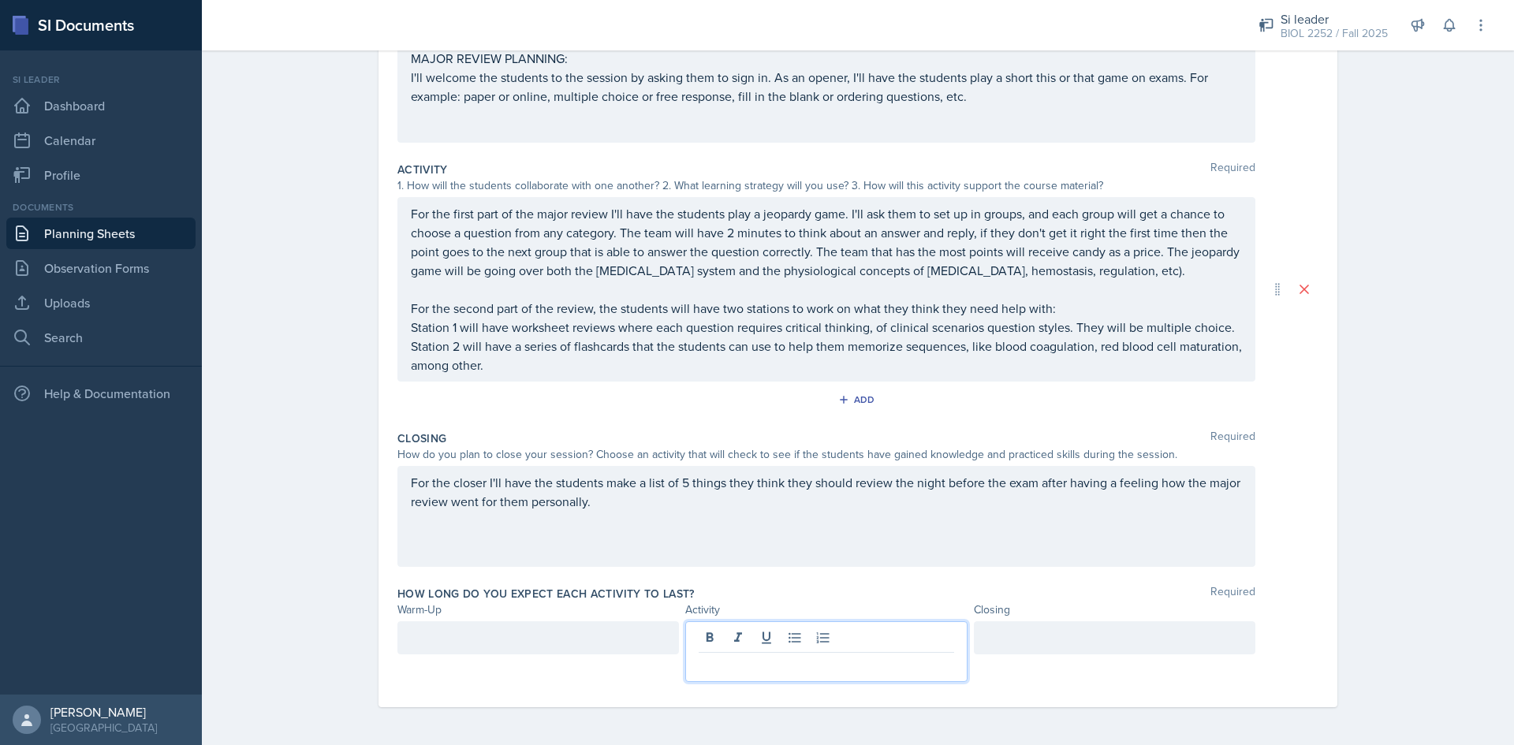
click at [974, 638] on div at bounding box center [1115, 637] width 282 height 33
click at [583, 643] on div at bounding box center [538, 651] width 282 height 61
click at [792, 622] on div at bounding box center [826, 637] width 282 height 33
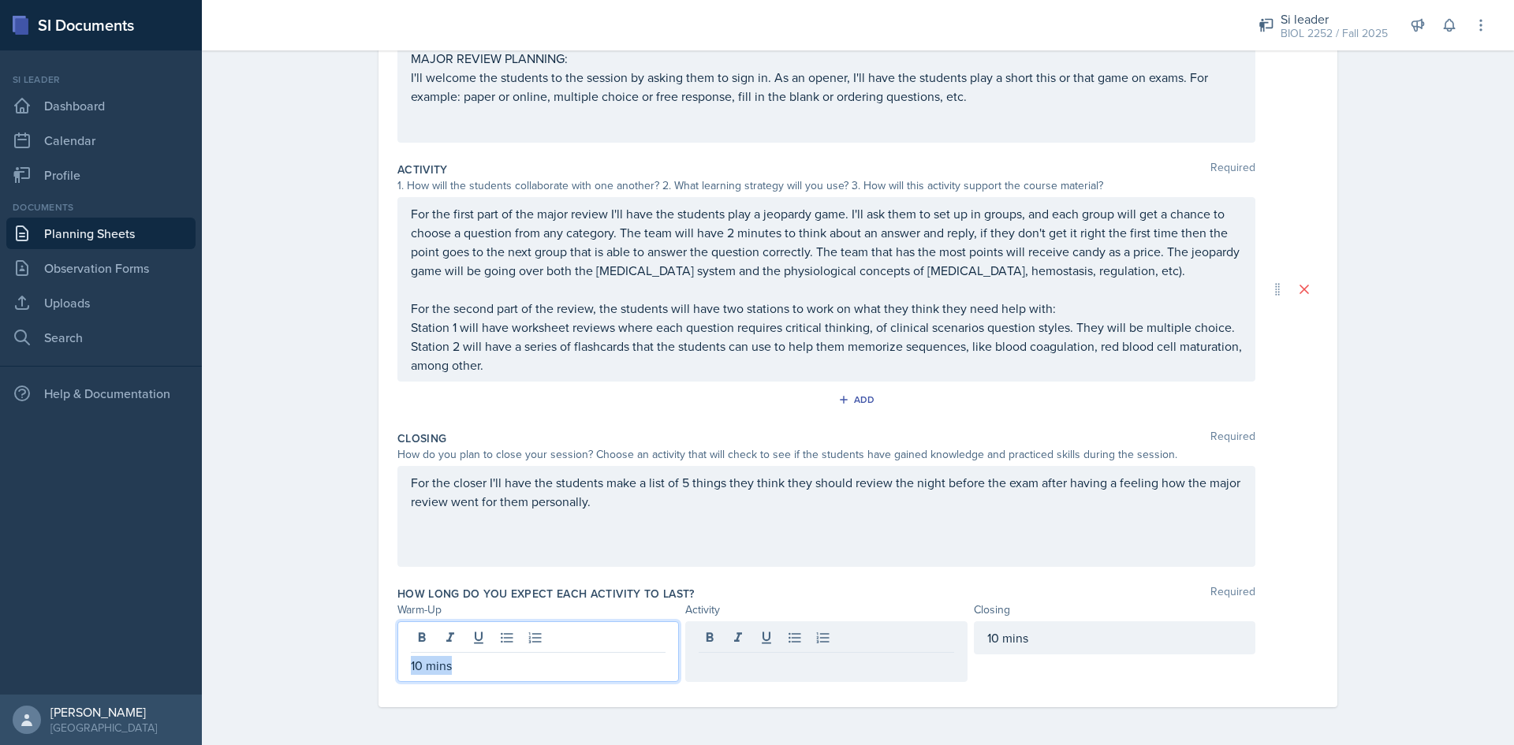
drag, startPoint x: 526, startPoint y: 633, endPoint x: 383, endPoint y: 643, distance: 143.1
click at [383, 643] on div "Date [DATE] [DATE] 31 1 2 3 4 5 6 7 8 9 10 11 12 13 14 15 16 17 18 19 20 21 22 …" at bounding box center [858, 303] width 959 height 808
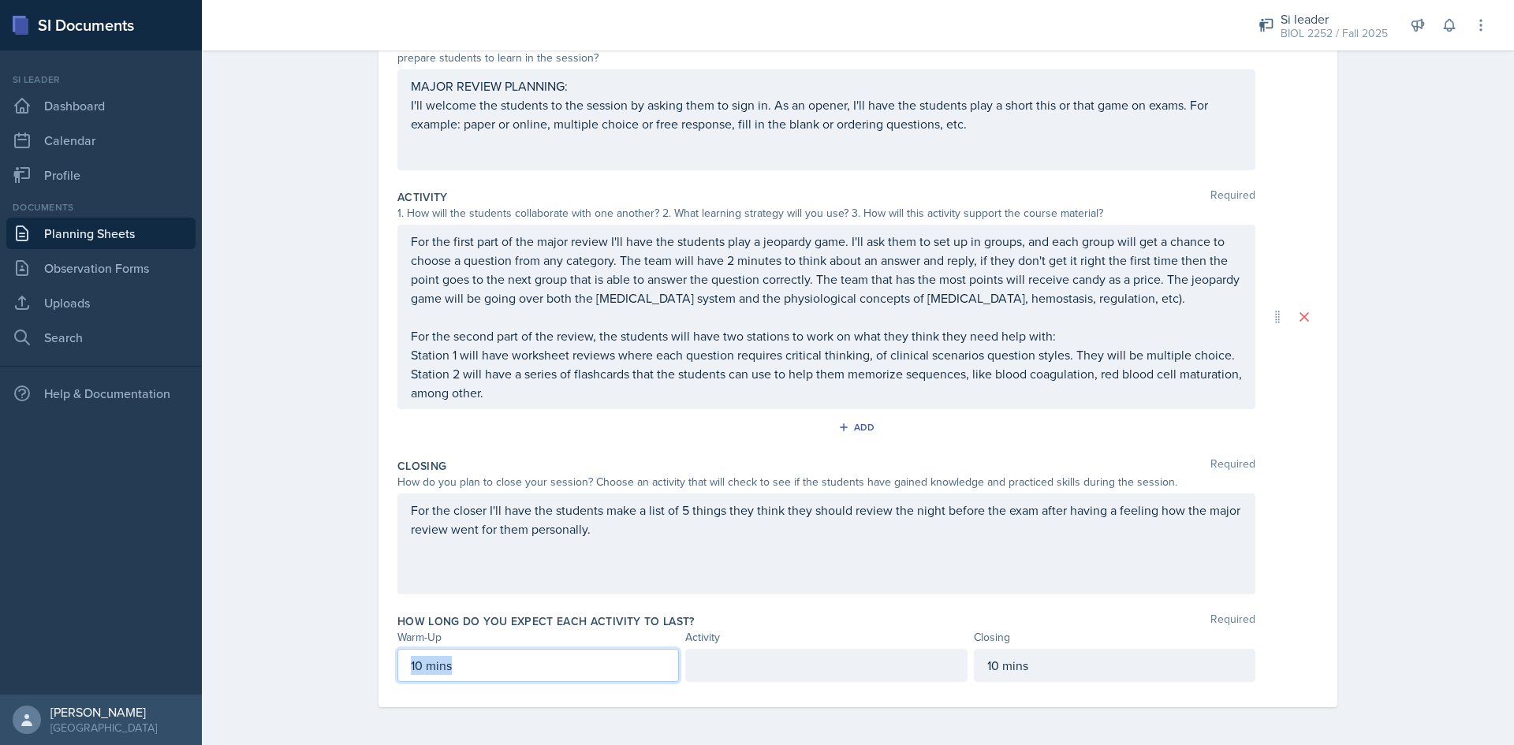
scroll to position [197, 0]
click at [783, 664] on div at bounding box center [826, 665] width 282 height 33
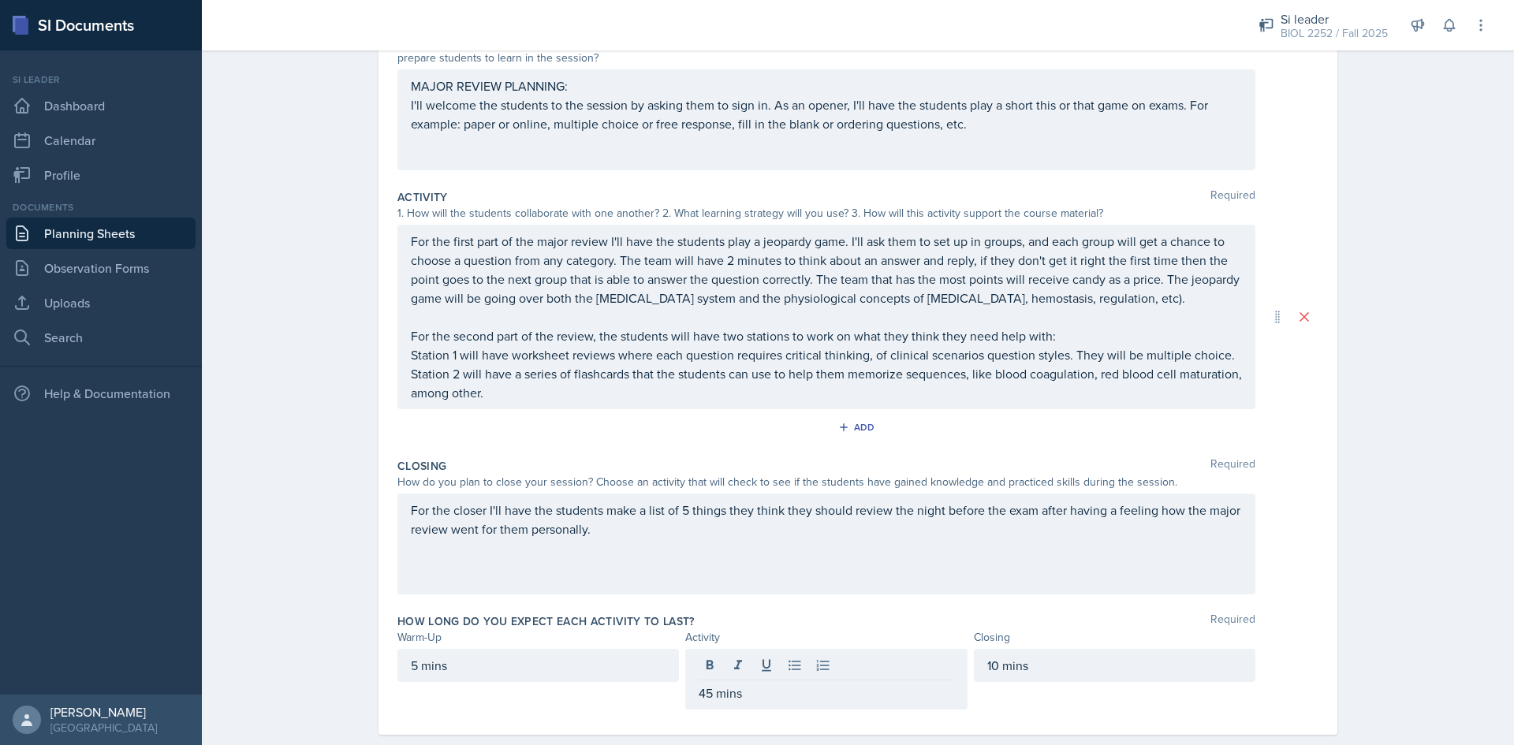
drag, startPoint x: 759, startPoint y: 703, endPoint x: 666, endPoint y: 689, distance: 93.4
click at [666, 689] on div "5 mins 45 mins 10 mins" at bounding box center [826, 679] width 858 height 61
click at [789, 668] on div "45 mins" at bounding box center [826, 679] width 282 height 61
drag, startPoint x: 766, startPoint y: 695, endPoint x: 506, endPoint y: 688, distance: 259.6
click at [506, 688] on div "5 mins 45 mins 10 mins" at bounding box center [826, 679] width 858 height 61
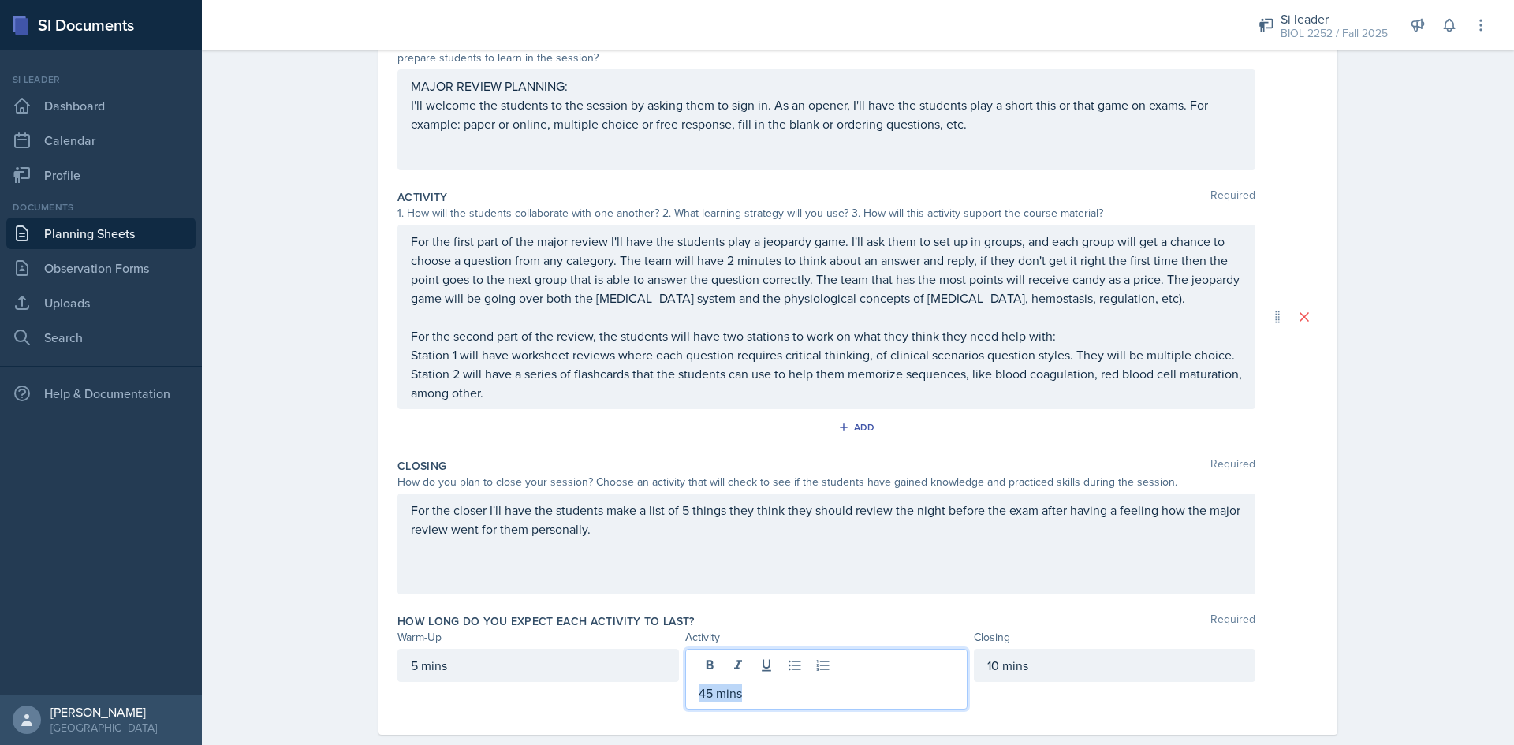
scroll to position [170, 0]
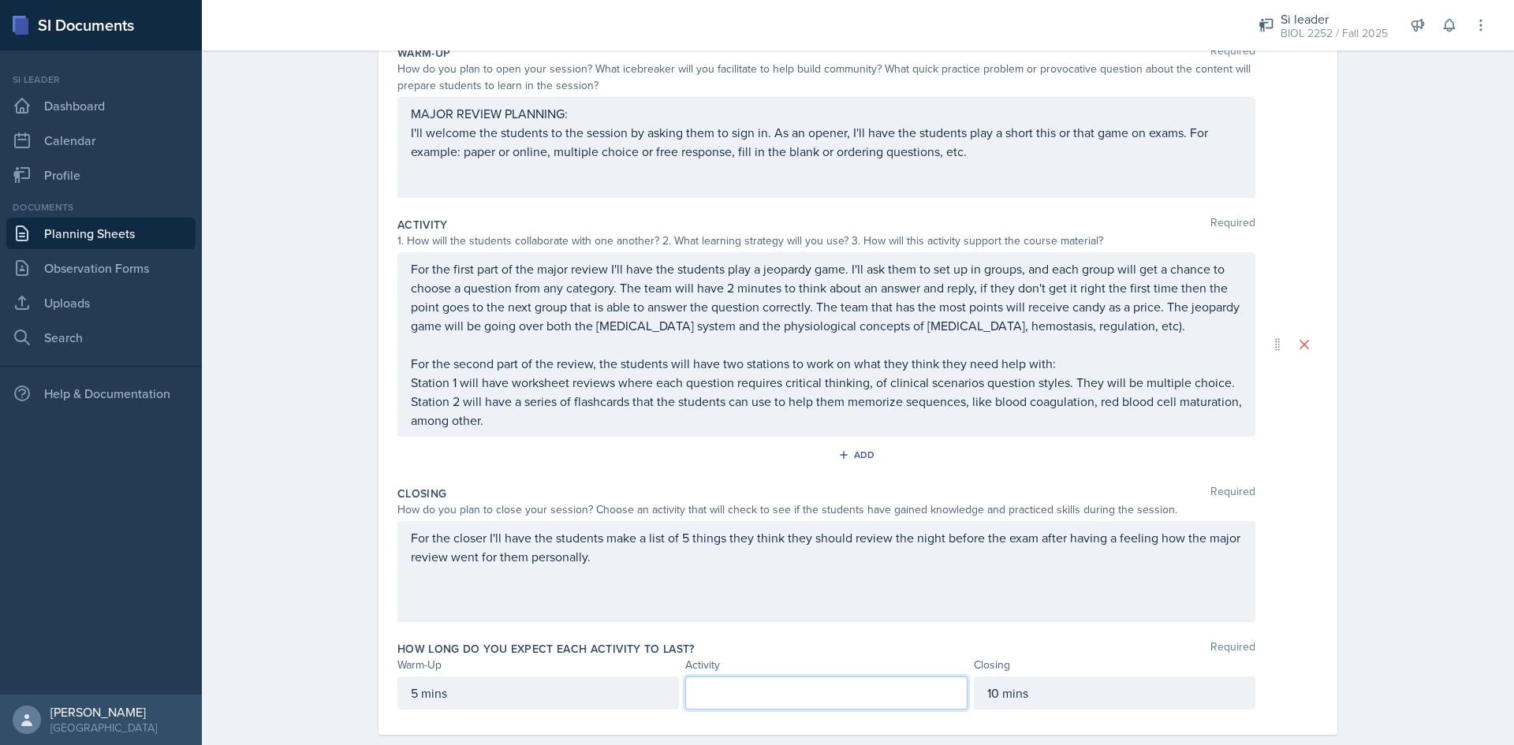
click at [504, 689] on div "5 mins" at bounding box center [538, 693] width 282 height 33
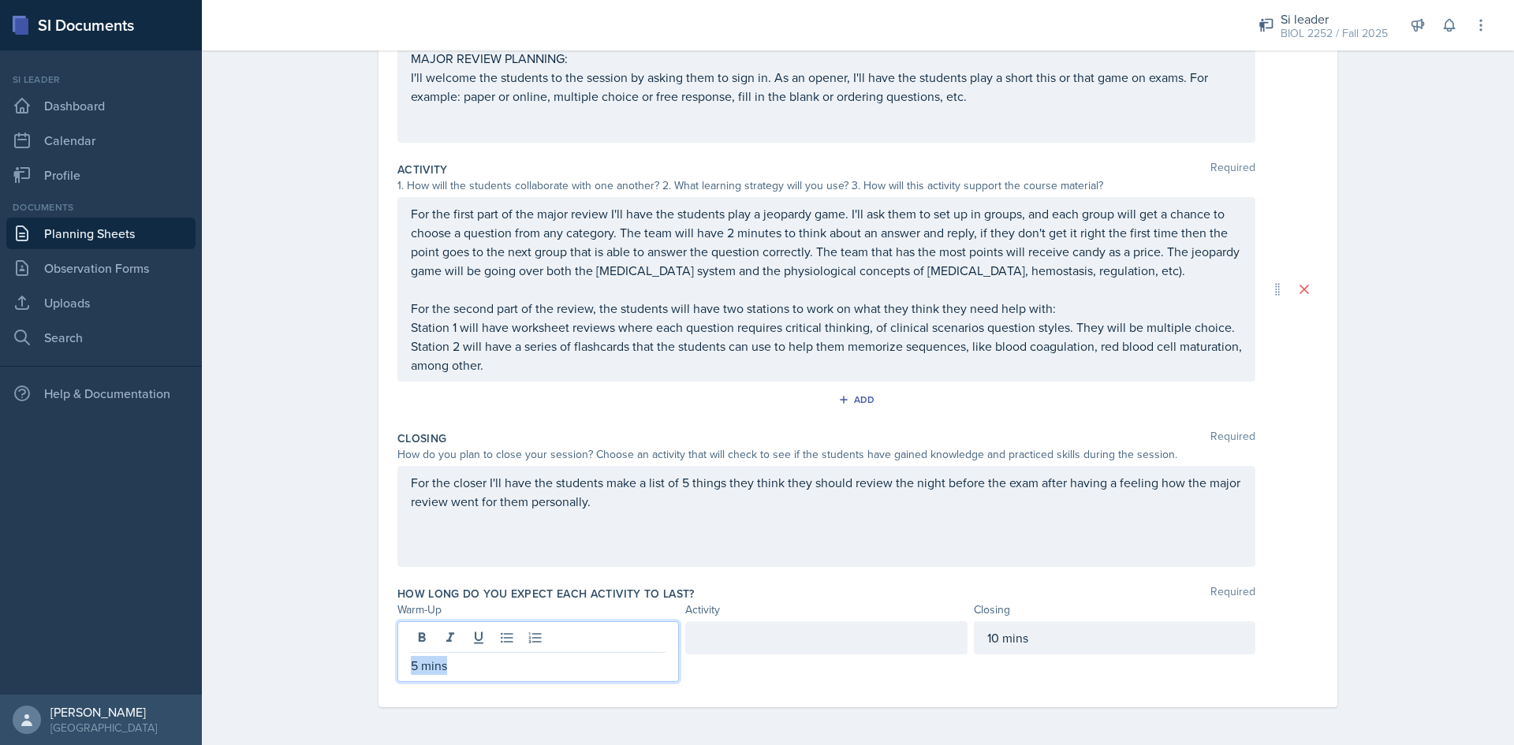
drag, startPoint x: 477, startPoint y: 716, endPoint x: 393, endPoint y: 738, distance: 87.2
click at [393, 738] on div "Date [DATE] [DATE] 31 1 2 3 4 5 6 7 8 9 10 11 12 13 14 15 16 17 18 19 20 21 22 …" at bounding box center [857, 322] width 1009 height 846
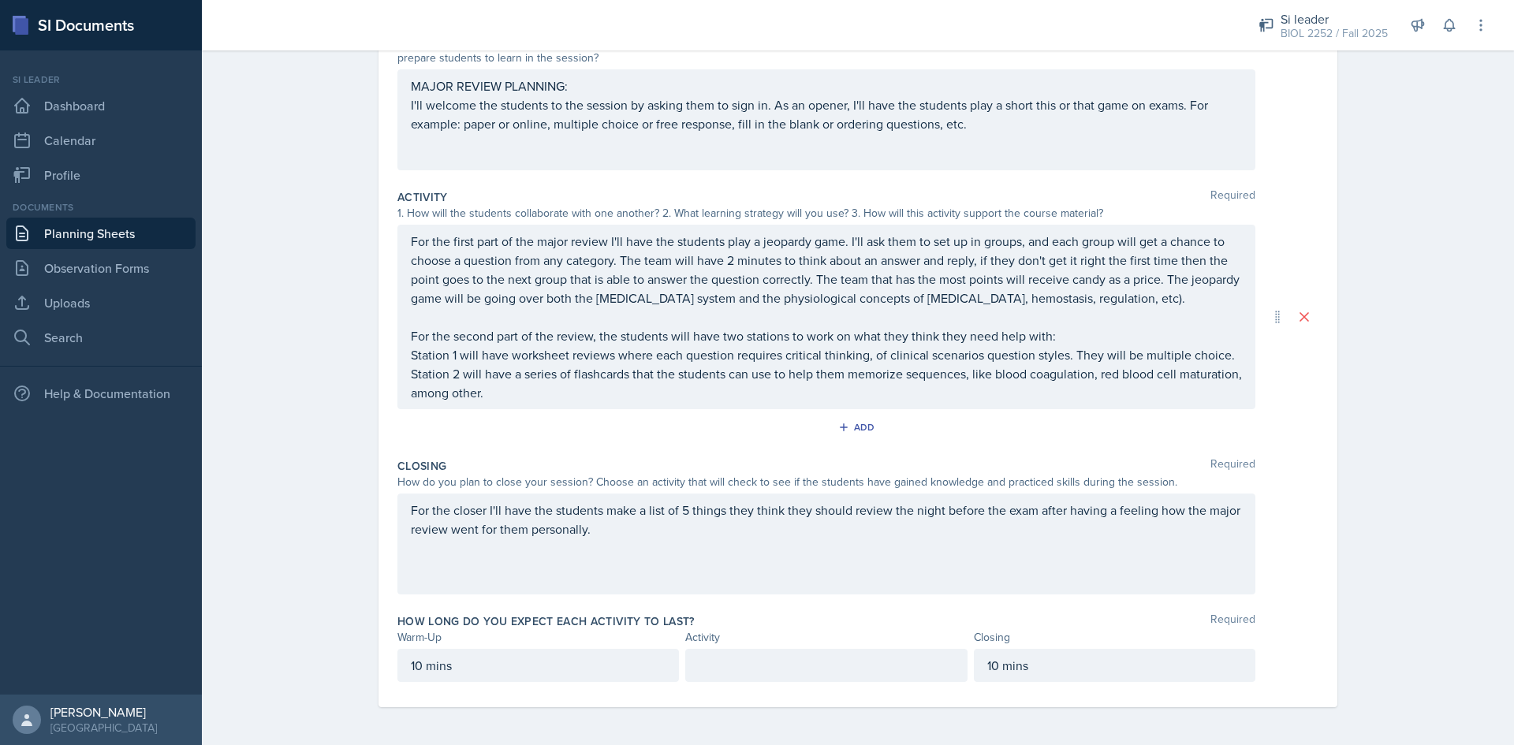
click at [752, 653] on div at bounding box center [826, 665] width 282 height 33
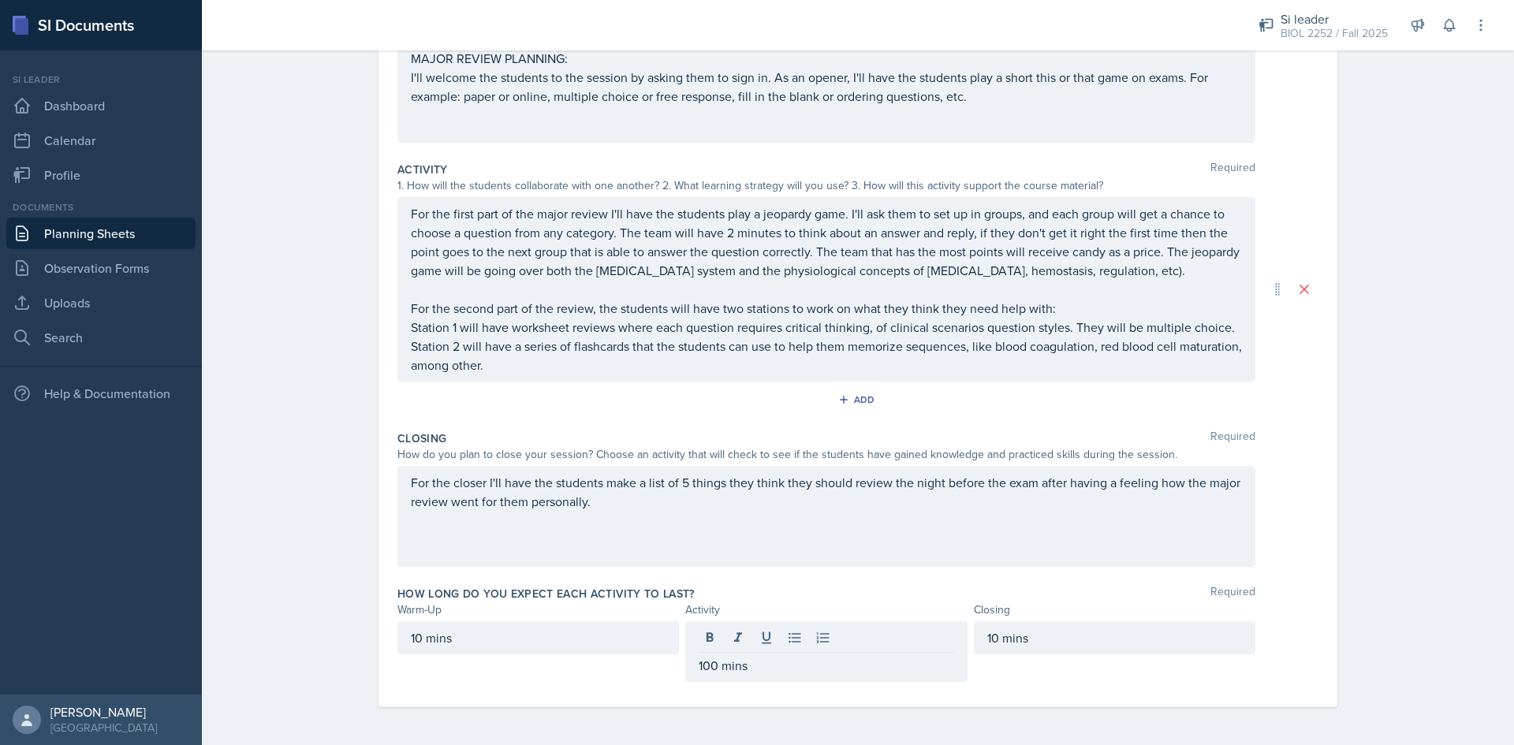
click at [895, 570] on div "Closing Required How do you plan to close your session? Choose an activity that…" at bounding box center [857, 501] width 921 height 155
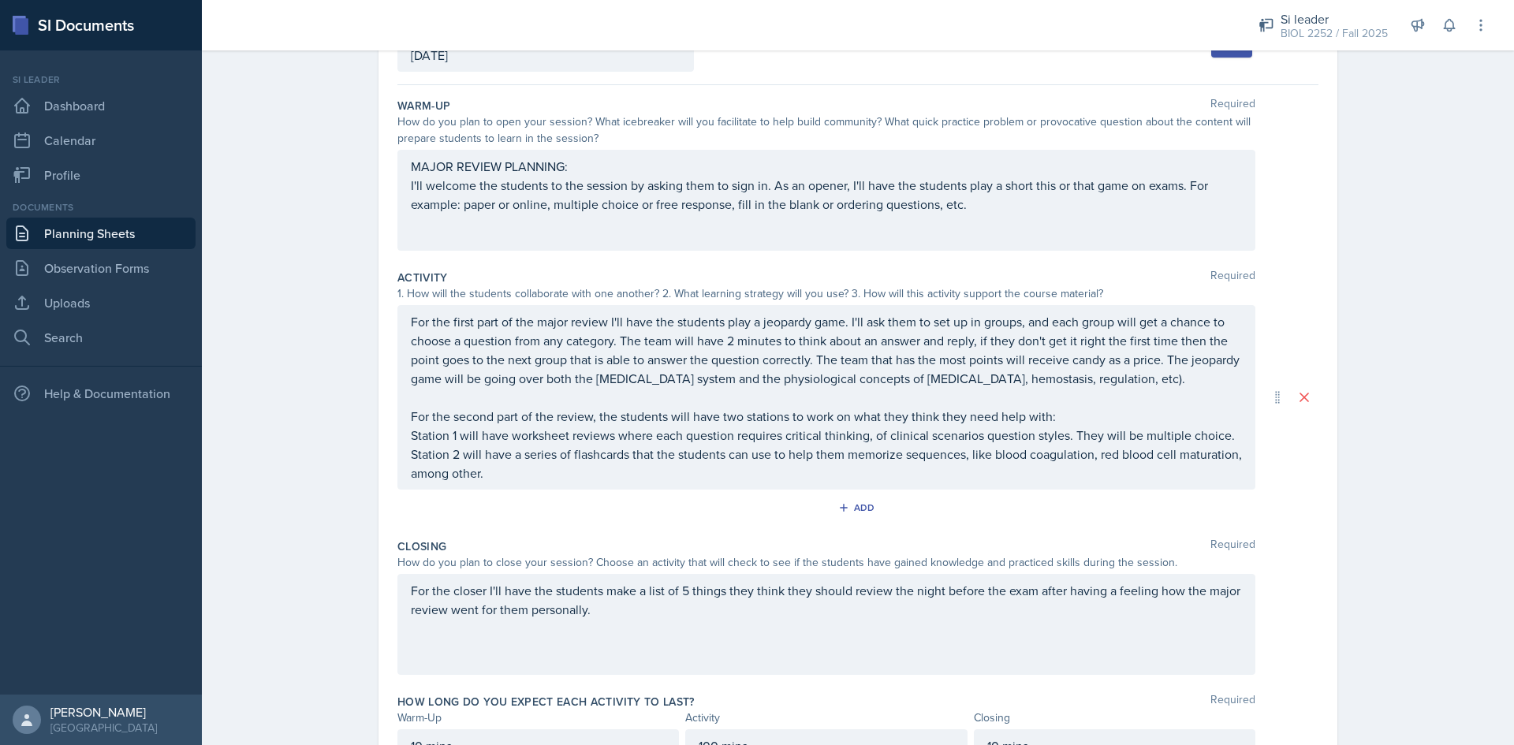
scroll to position [0, 0]
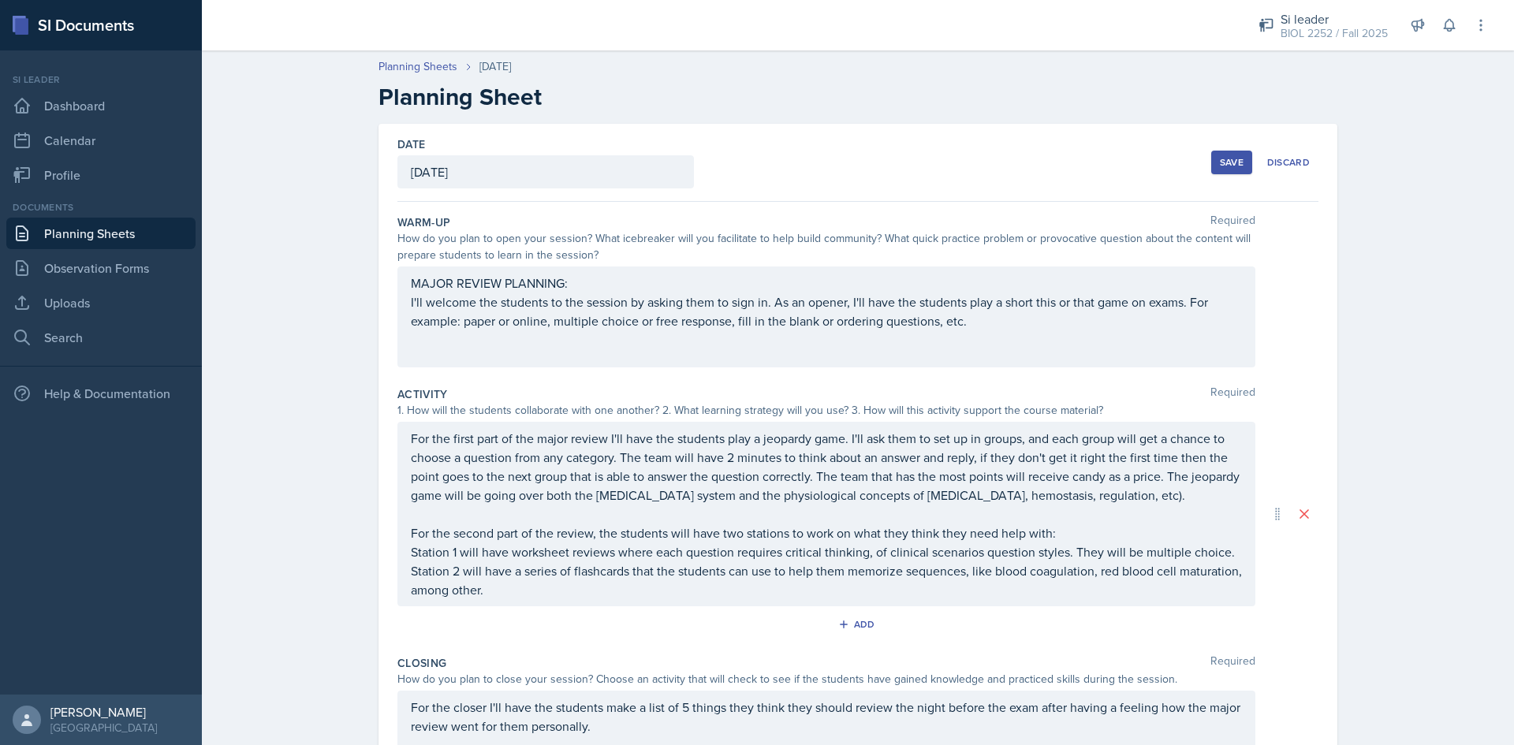
click at [1222, 156] on div "Save" at bounding box center [1232, 162] width 24 height 13
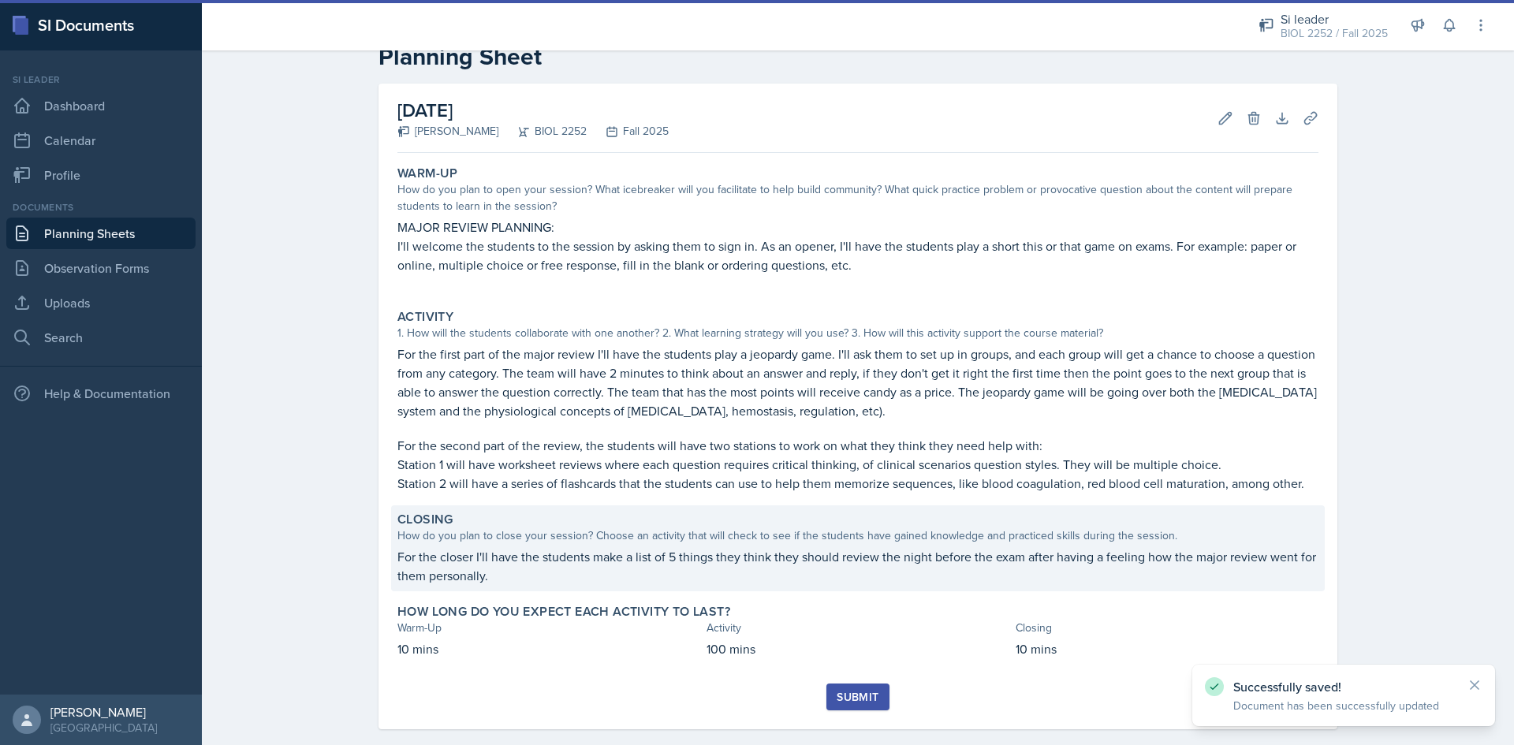
scroll to position [62, 0]
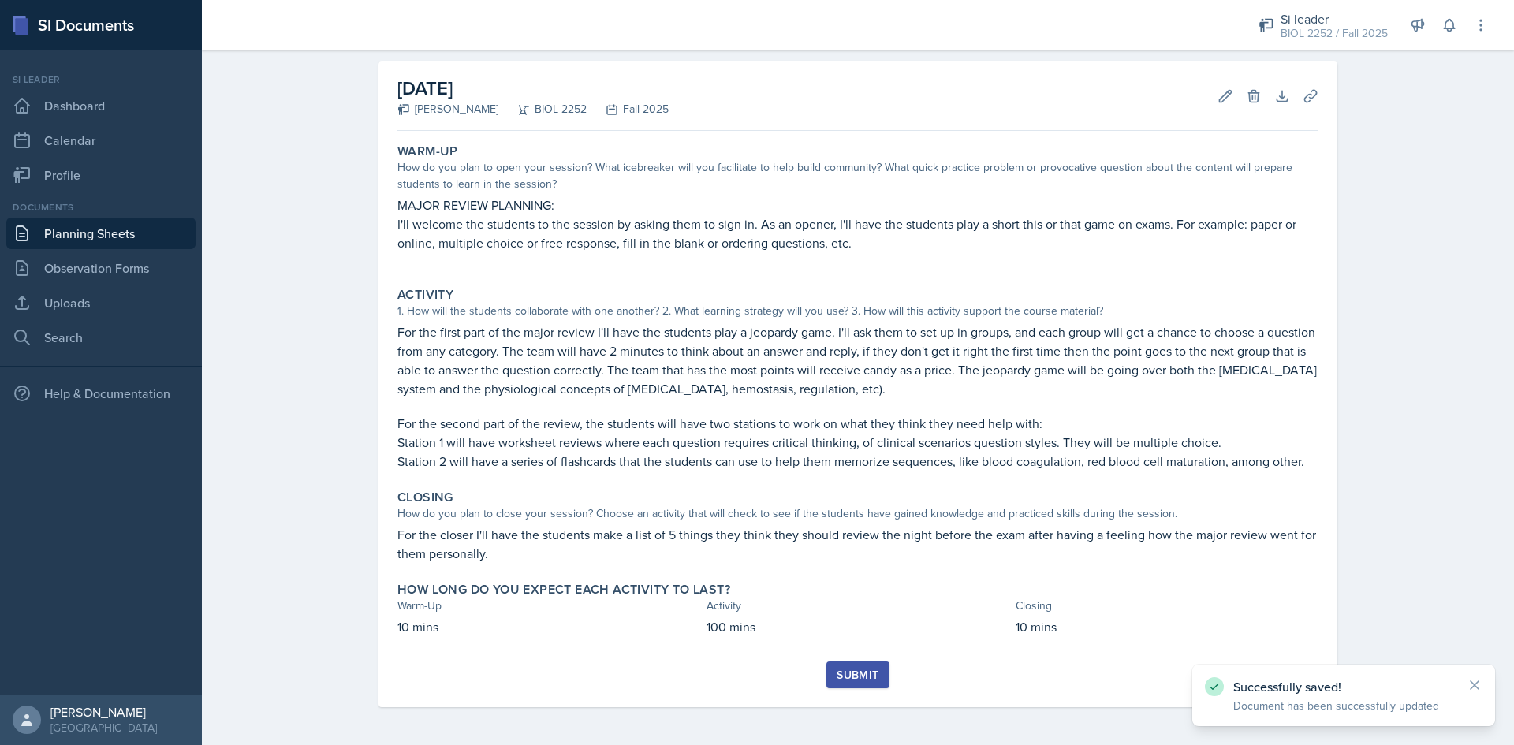
click at [871, 669] on div "Submit" at bounding box center [858, 675] width 42 height 13
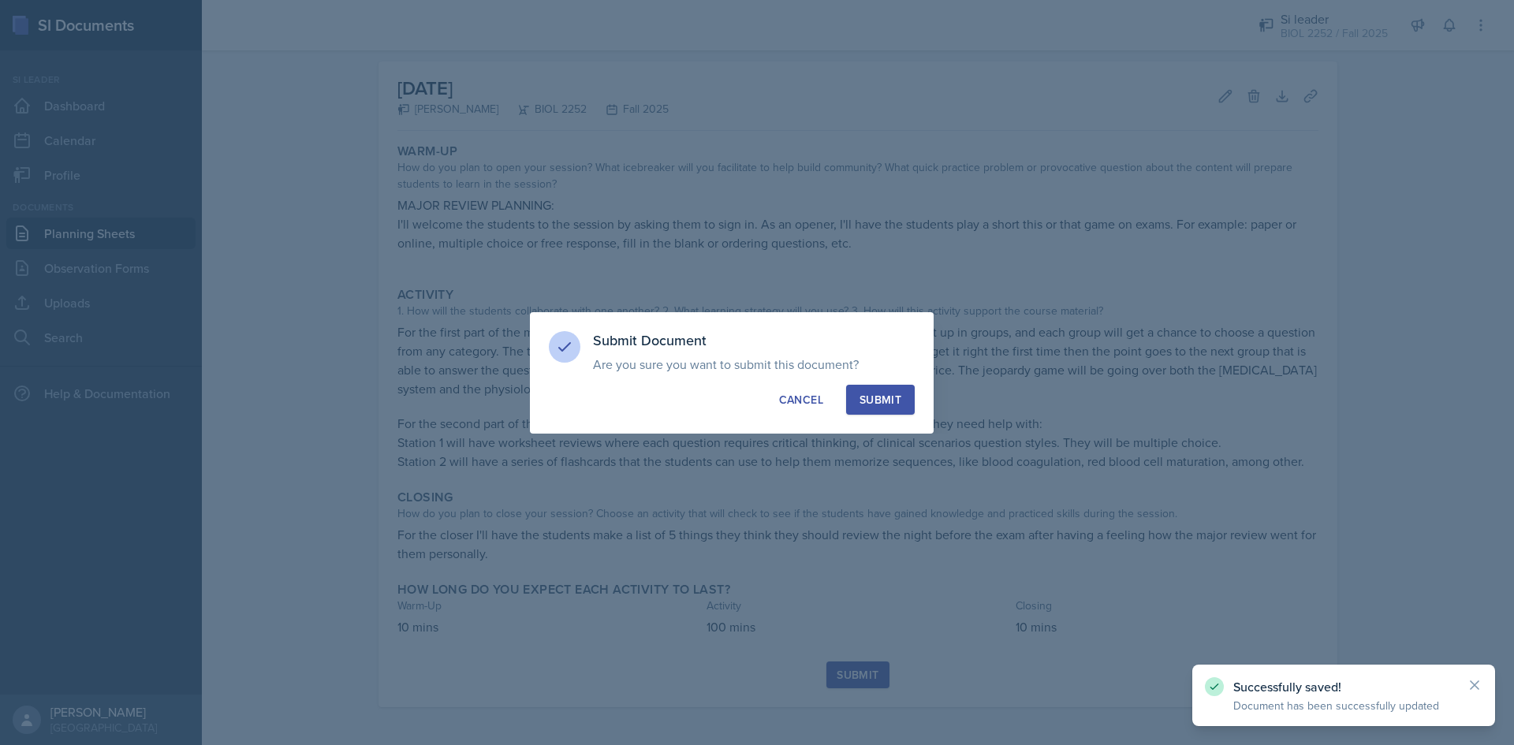
click at [873, 386] on button "Submit" at bounding box center [880, 400] width 69 height 30
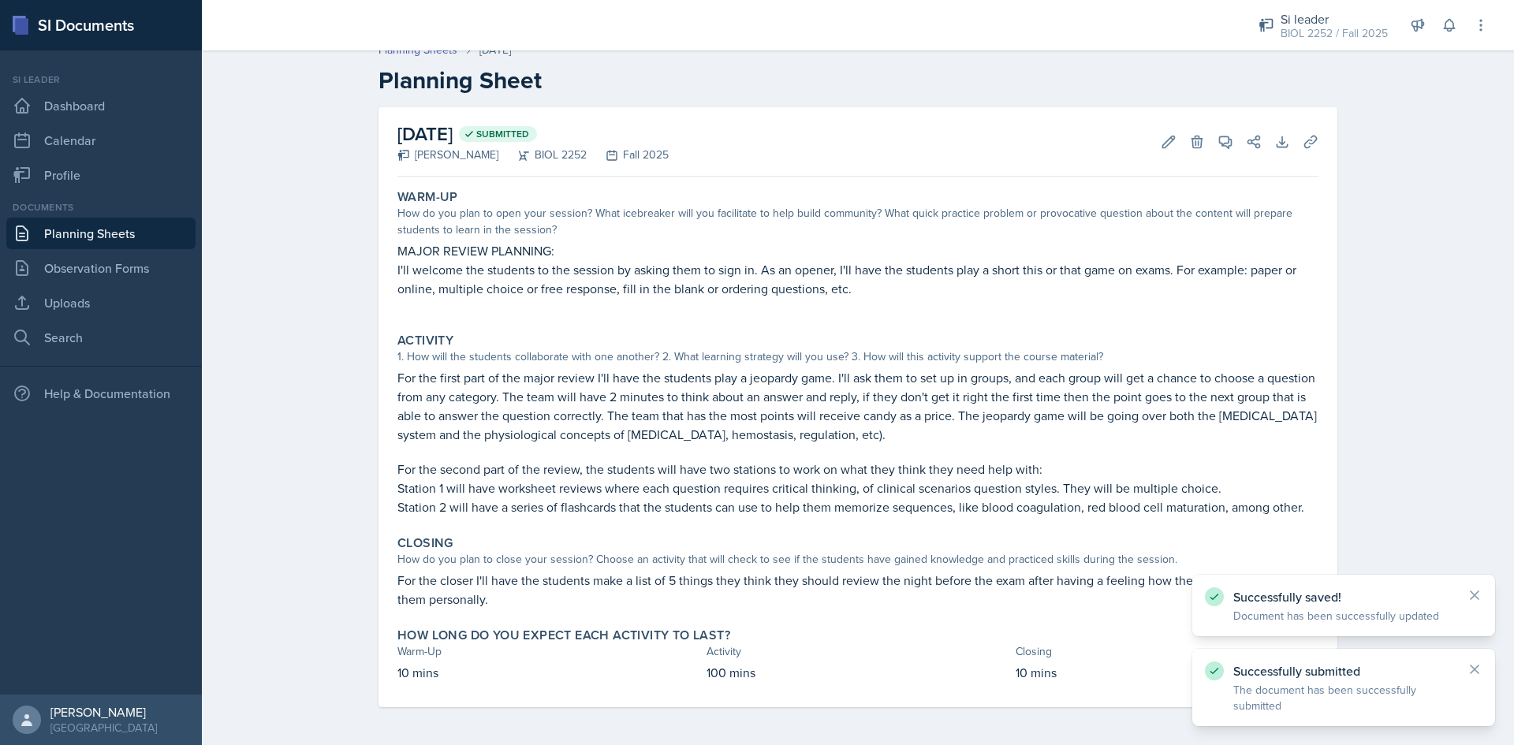
scroll to position [17, 0]
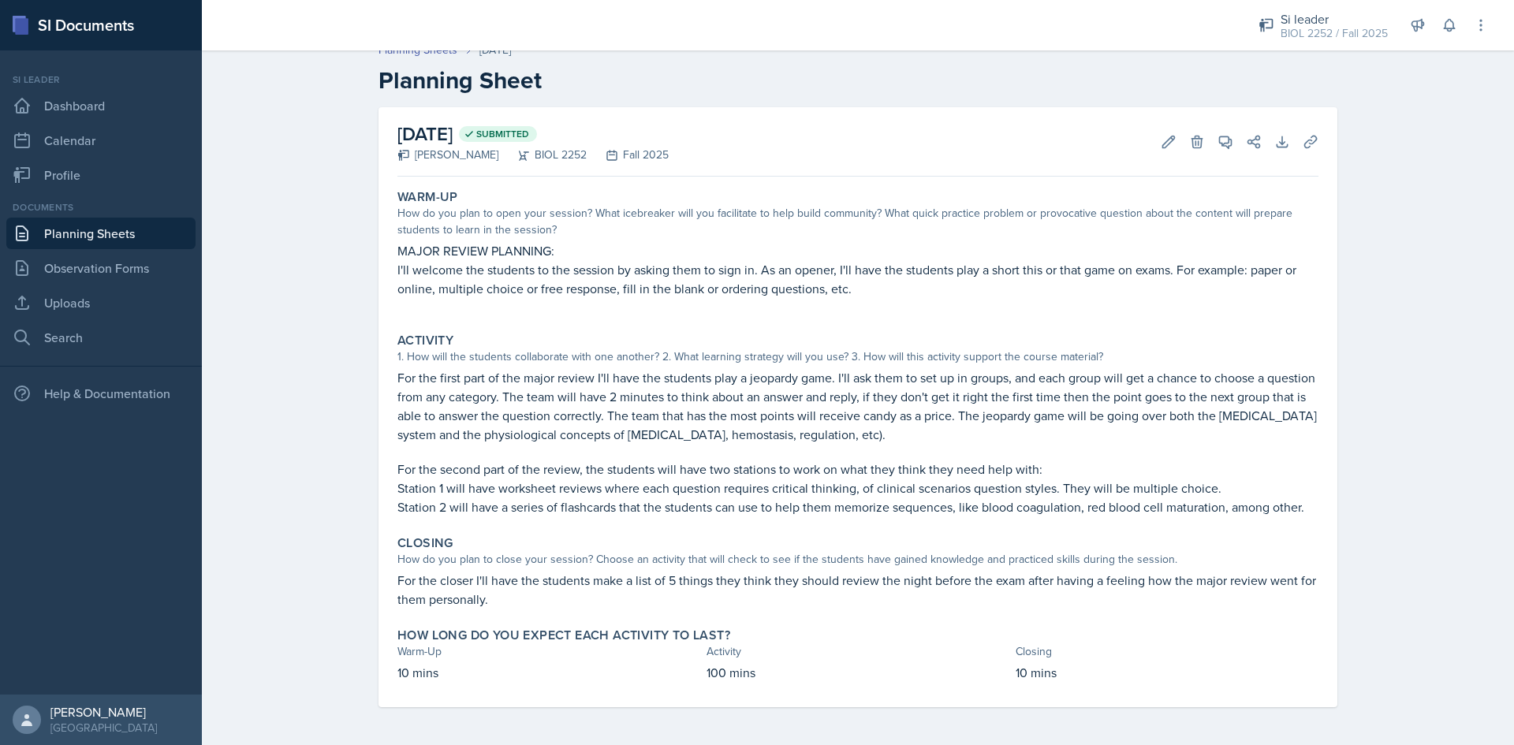
click at [1470, 35] on div "Si leader BIOL 2252 / Fall 2025 Si leader BIOL 2252 / Fall 2025 Si leader BIOL …" at bounding box center [1363, 25] width 252 height 50
click at [1473, 33] on button at bounding box center [1481, 25] width 28 height 28
click at [1393, 216] on div "Sign Out" at bounding box center [1399, 222] width 48 height 19
